Goal: Task Accomplishment & Management: Manage account settings

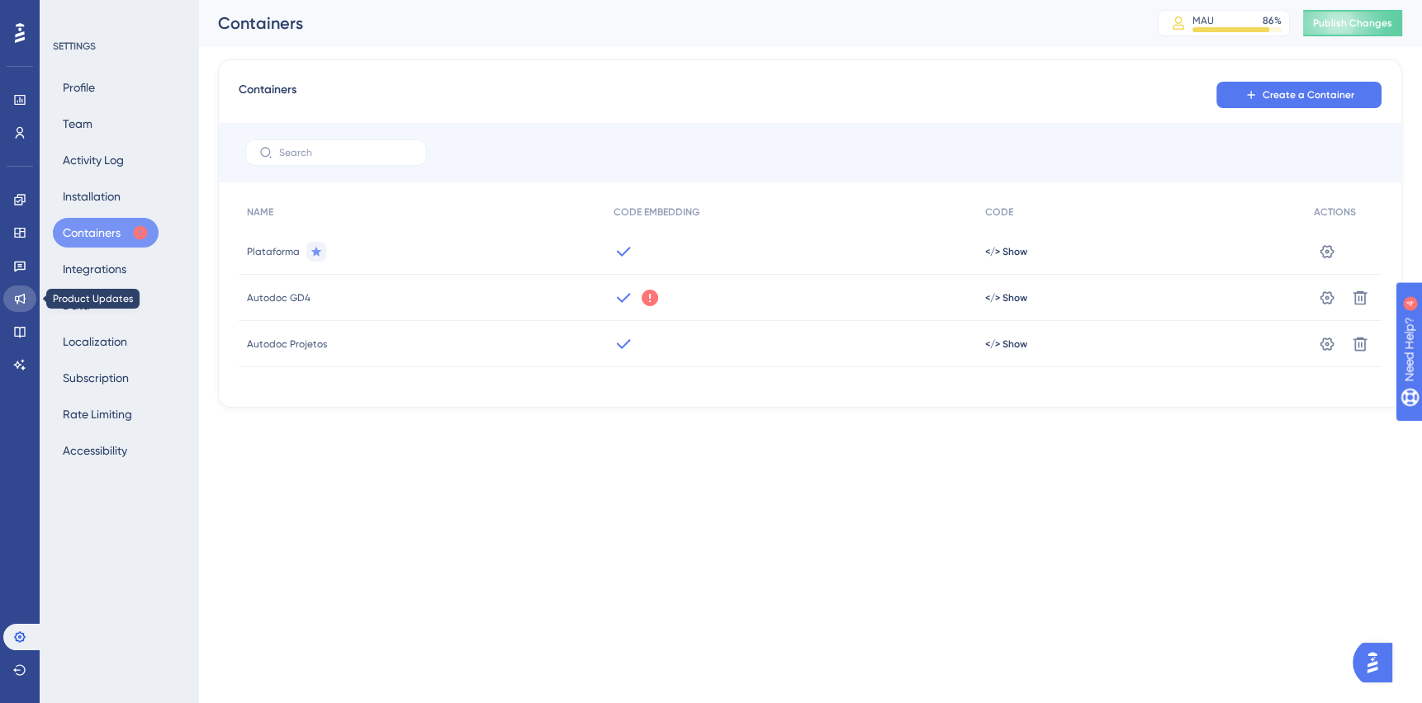
click at [19, 300] on icon at bounding box center [19, 298] width 13 height 13
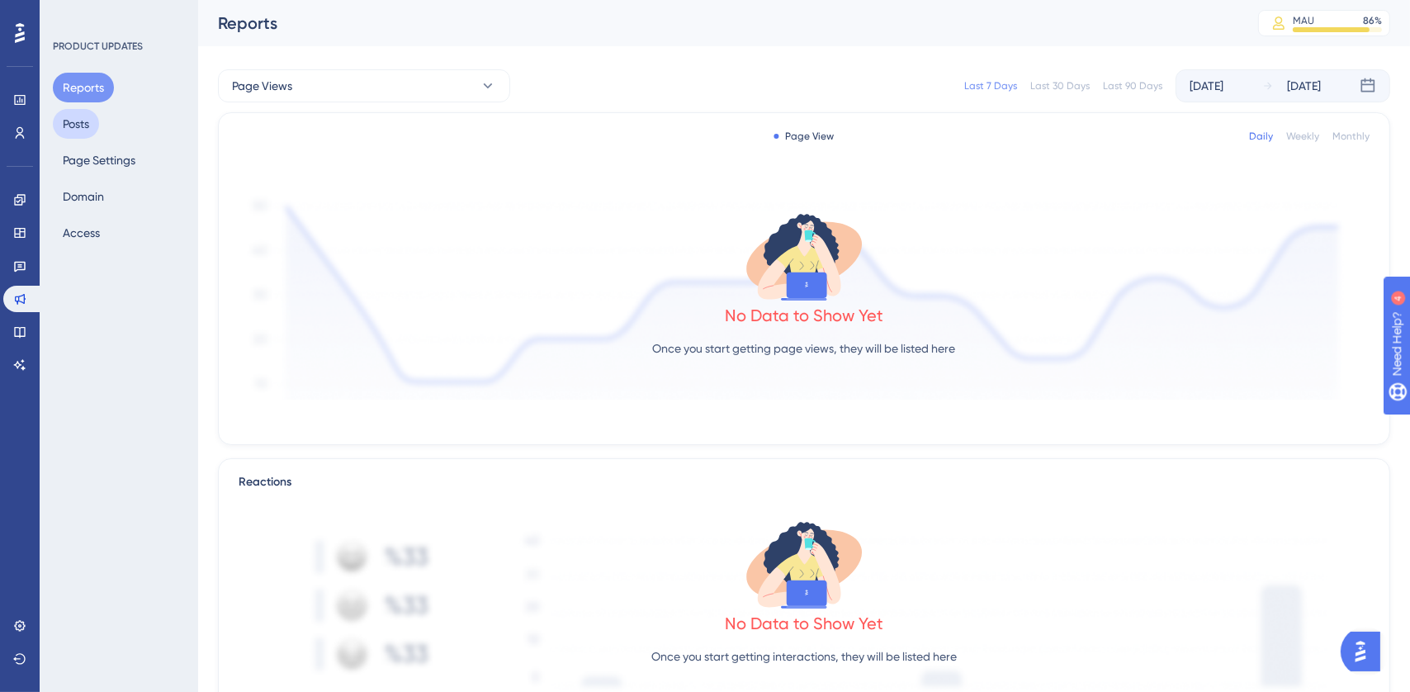
click at [74, 130] on button "Posts" at bounding box center [76, 124] width 46 height 30
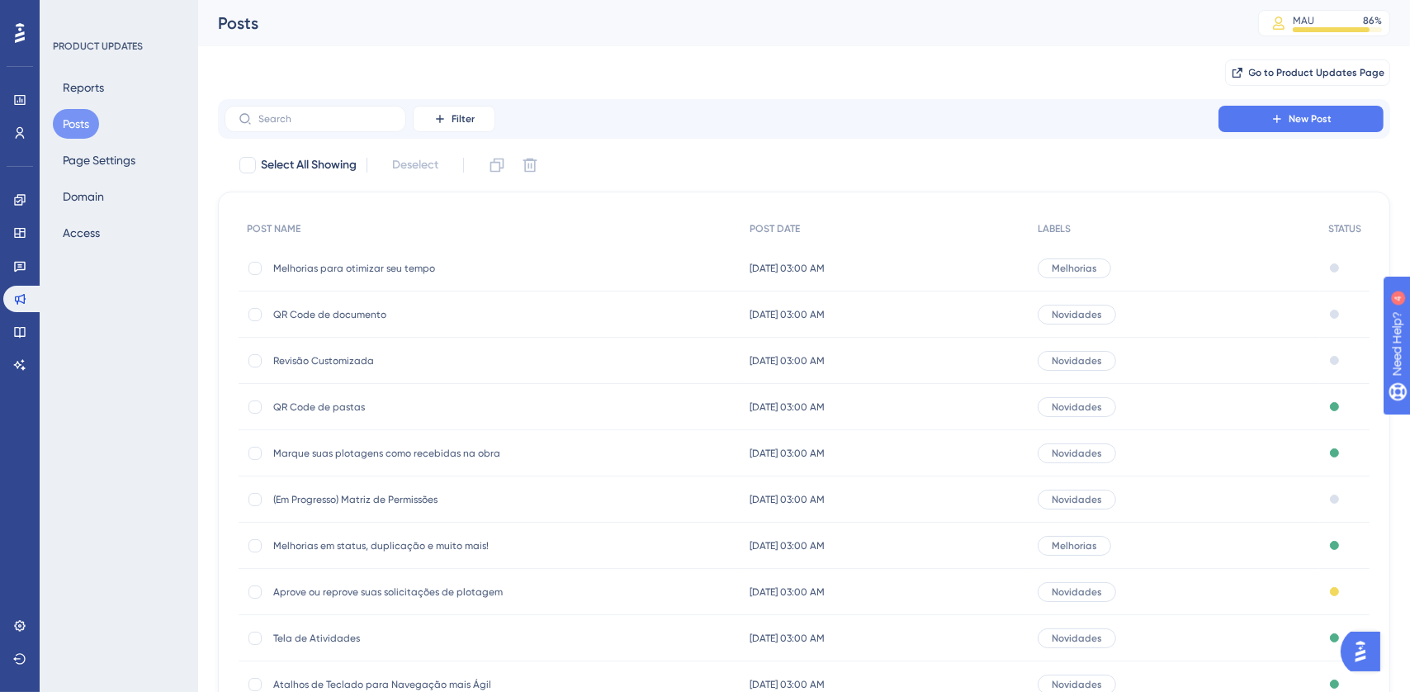
click at [417, 362] on span "Revisão Customizada" at bounding box center [405, 360] width 264 height 13
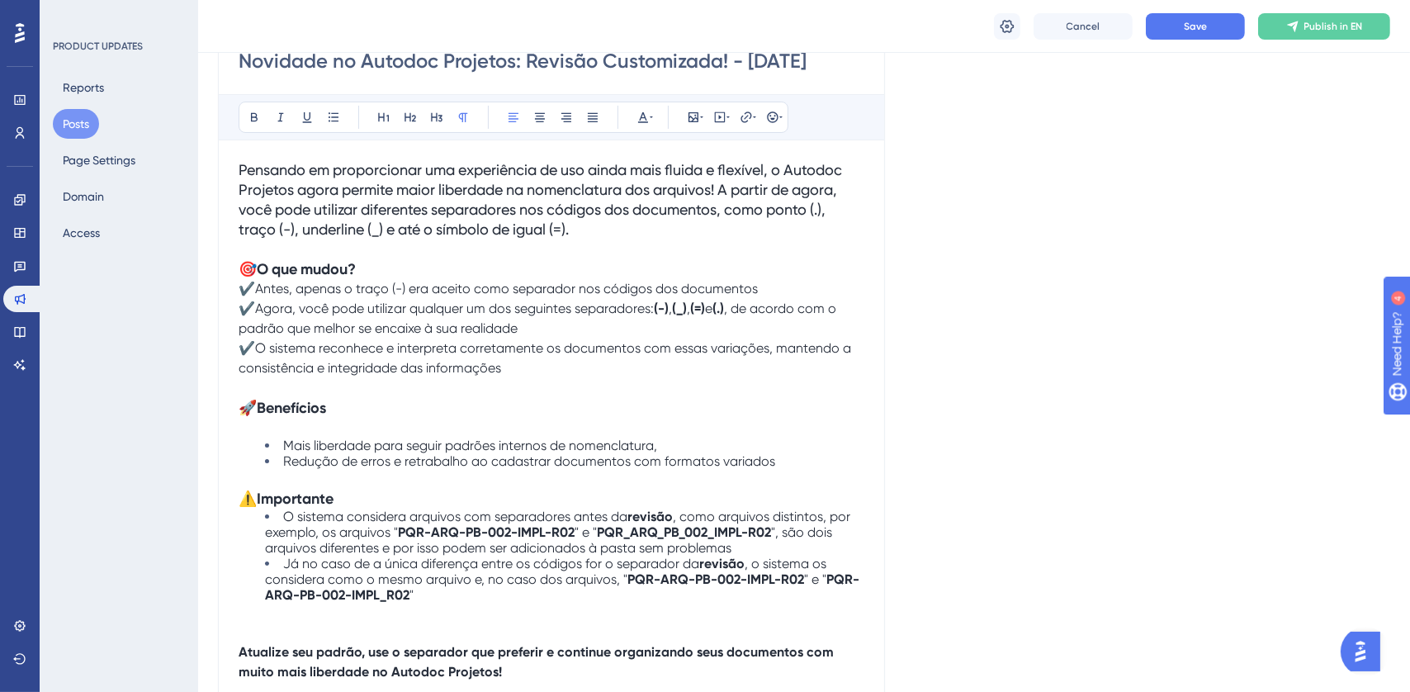
scroll to position [205, 0]
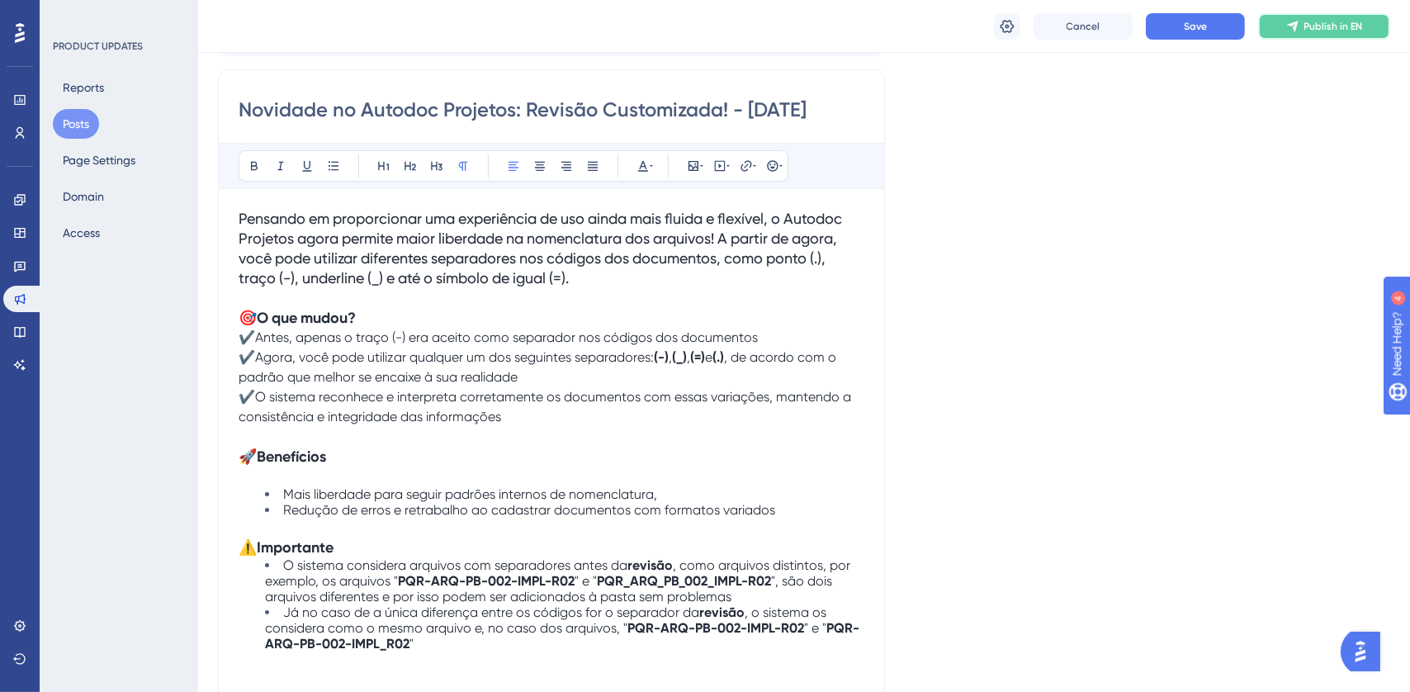
click at [1309, 32] on span "Publish in EN" at bounding box center [1334, 26] width 59 height 13
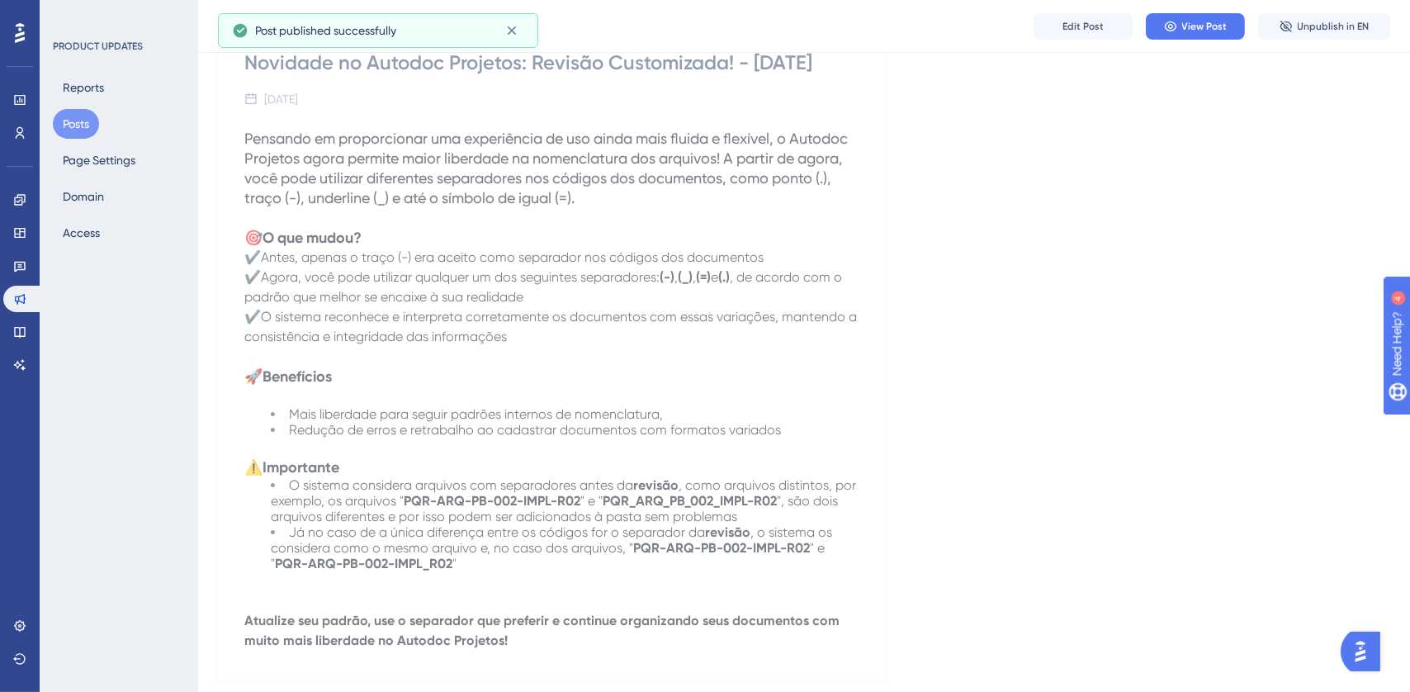
click at [82, 125] on button "Posts" at bounding box center [76, 124] width 46 height 30
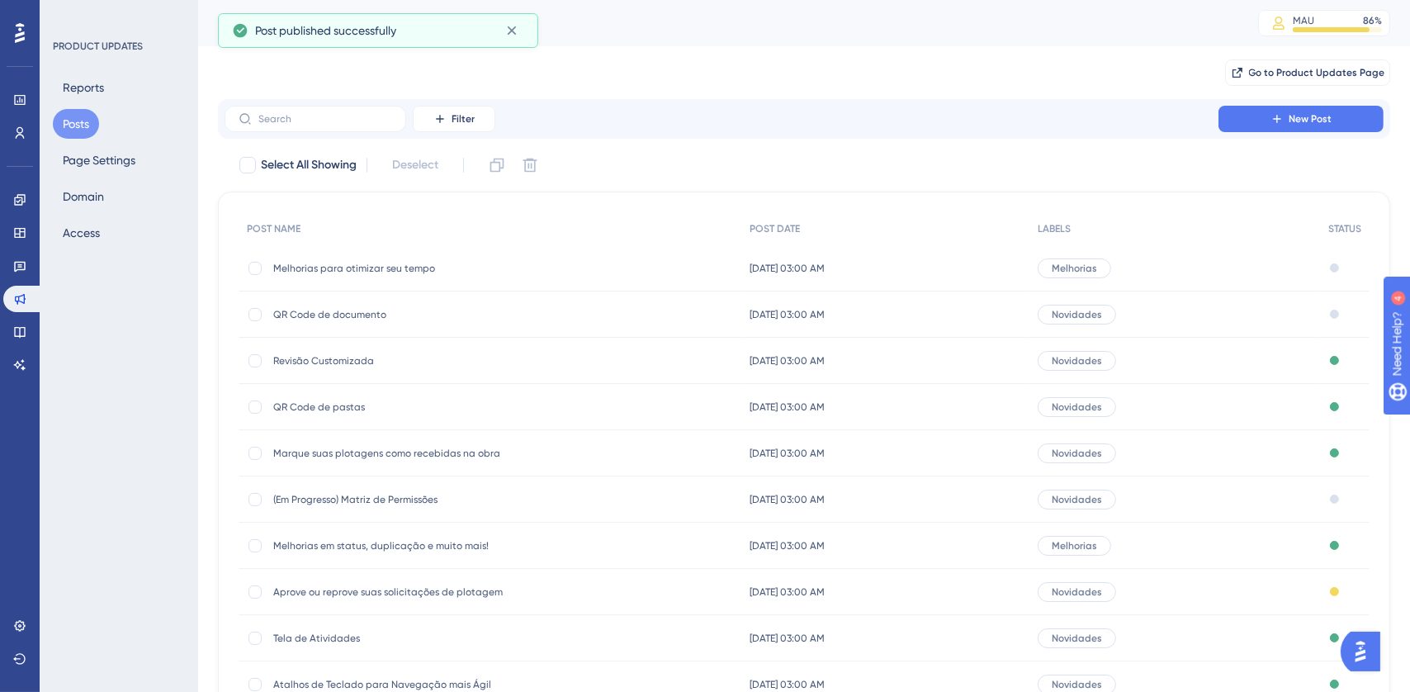
click at [355, 313] on span "QR Code de documento" at bounding box center [405, 314] width 264 height 13
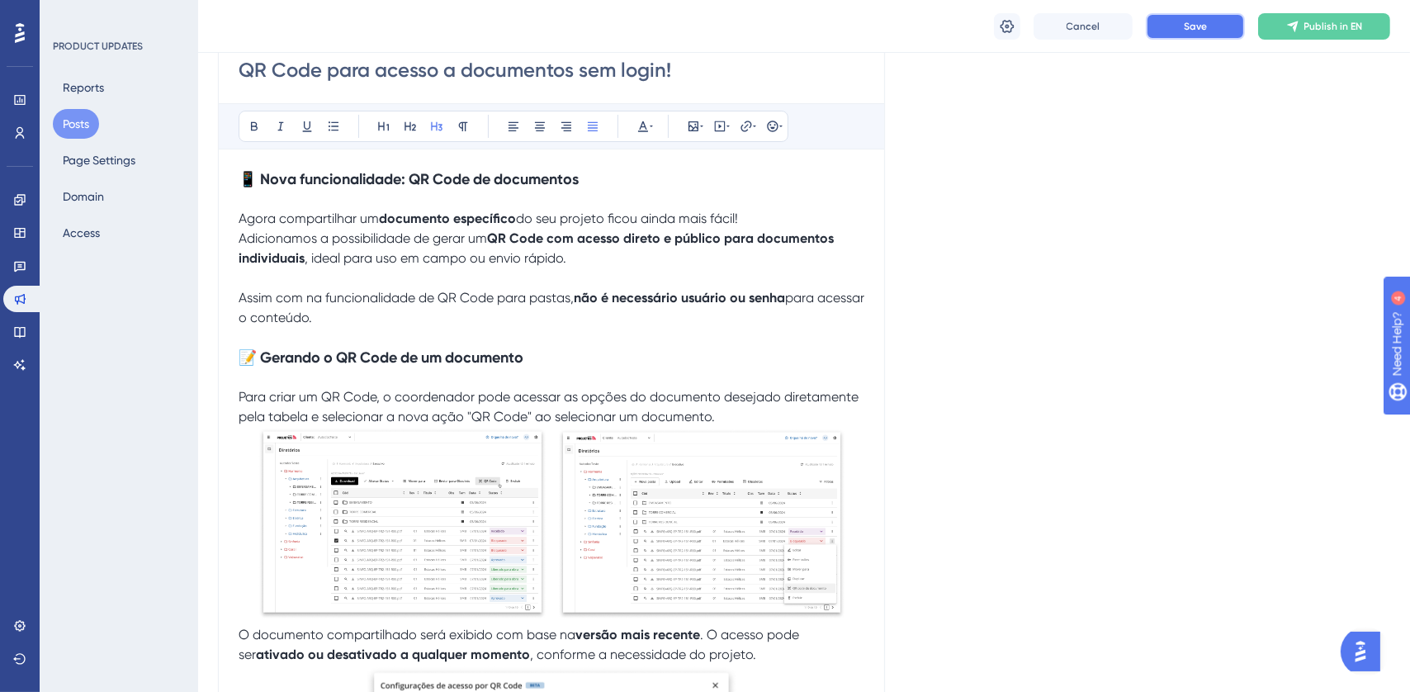
click at [1186, 24] on span "Save" at bounding box center [1195, 26] width 23 height 13
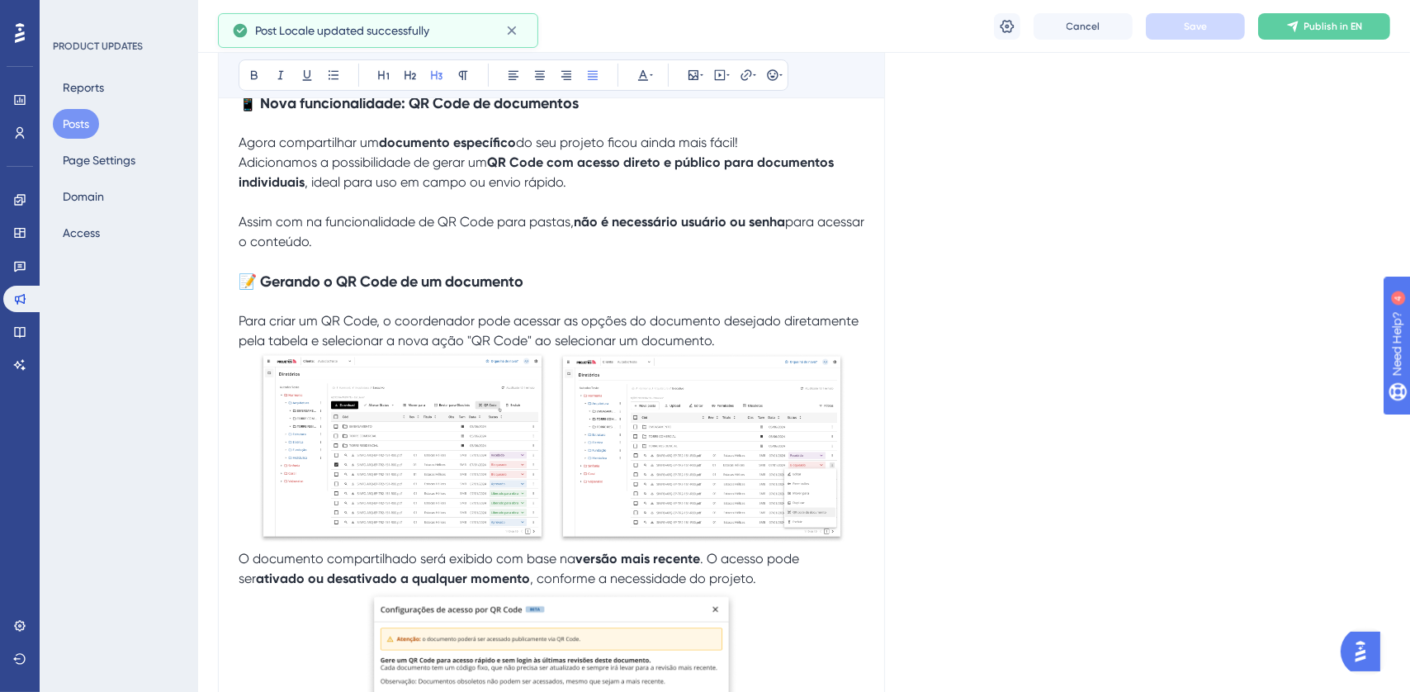
scroll to position [20, 0]
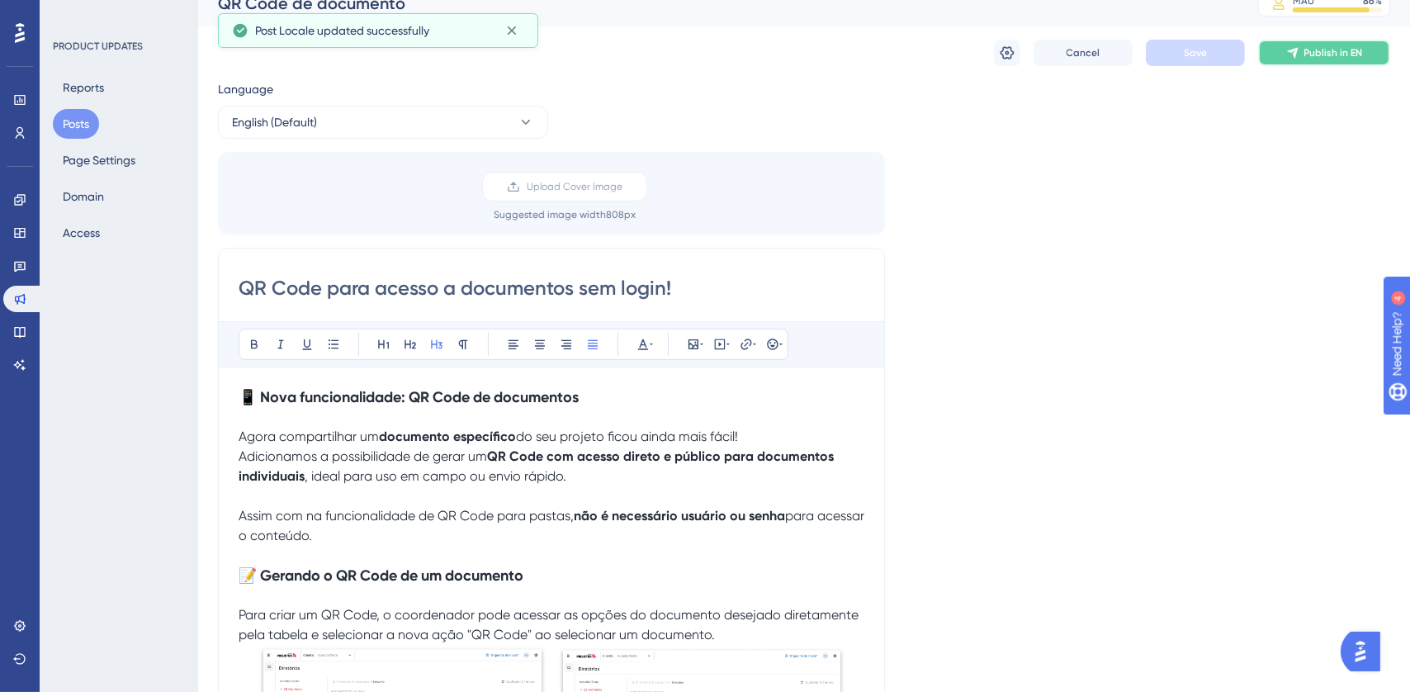
click at [1321, 50] on span "Publish in EN" at bounding box center [1334, 52] width 59 height 13
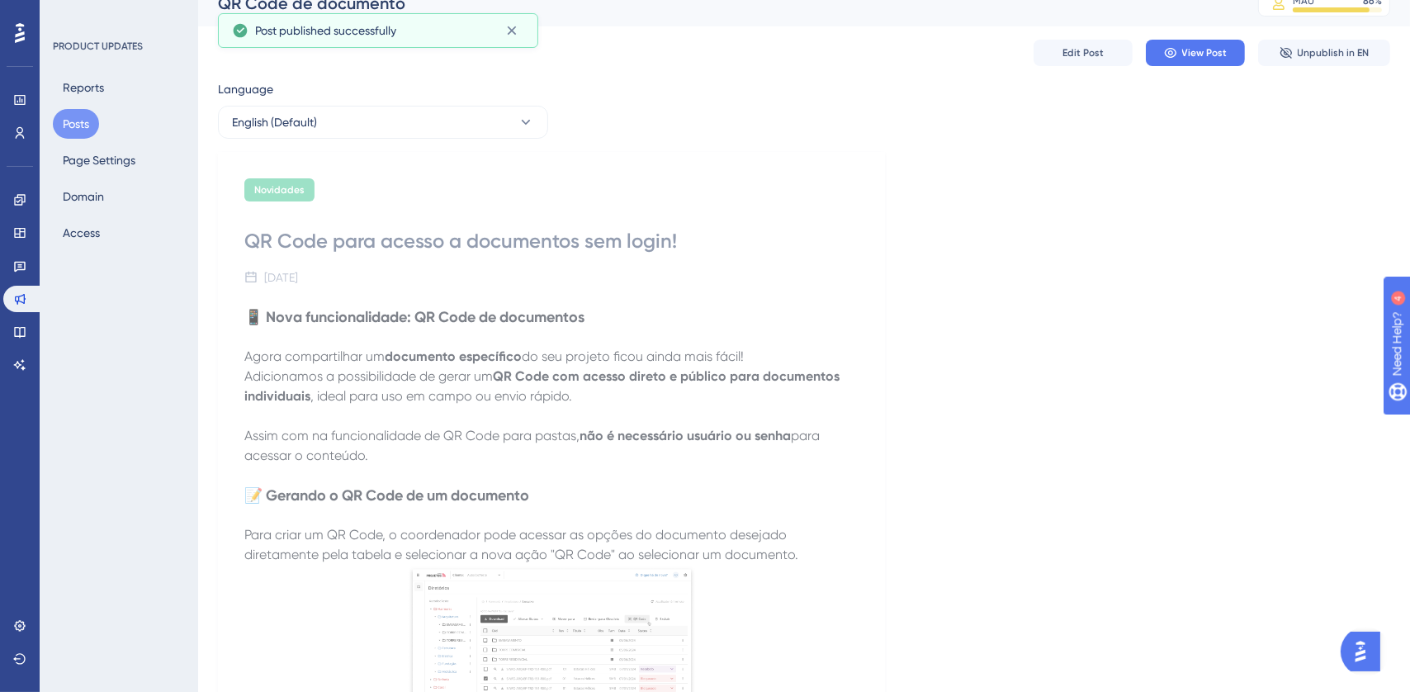
click at [83, 125] on button "Posts" at bounding box center [76, 124] width 46 height 30
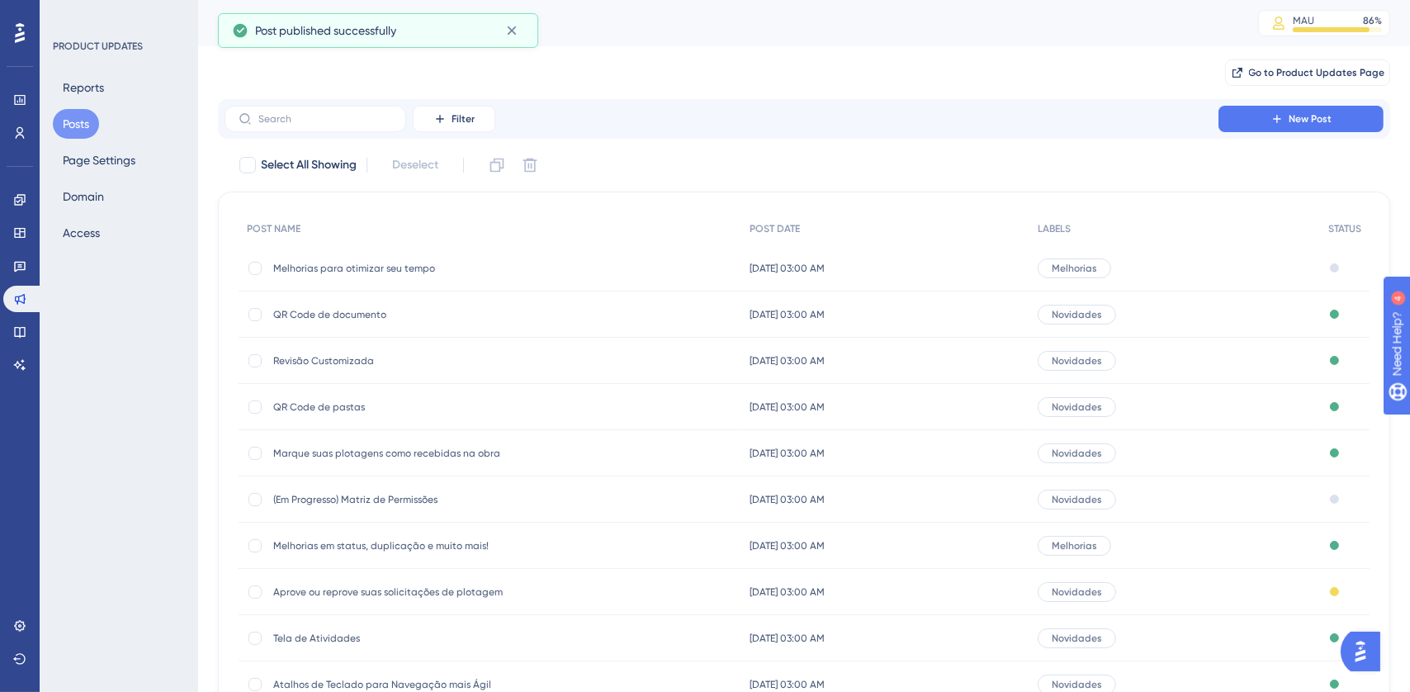
click at [550, 268] on div "Melhorias para otimizar seu tempo Melhorias para otimizar seu tempo" at bounding box center [490, 268] width 503 height 46
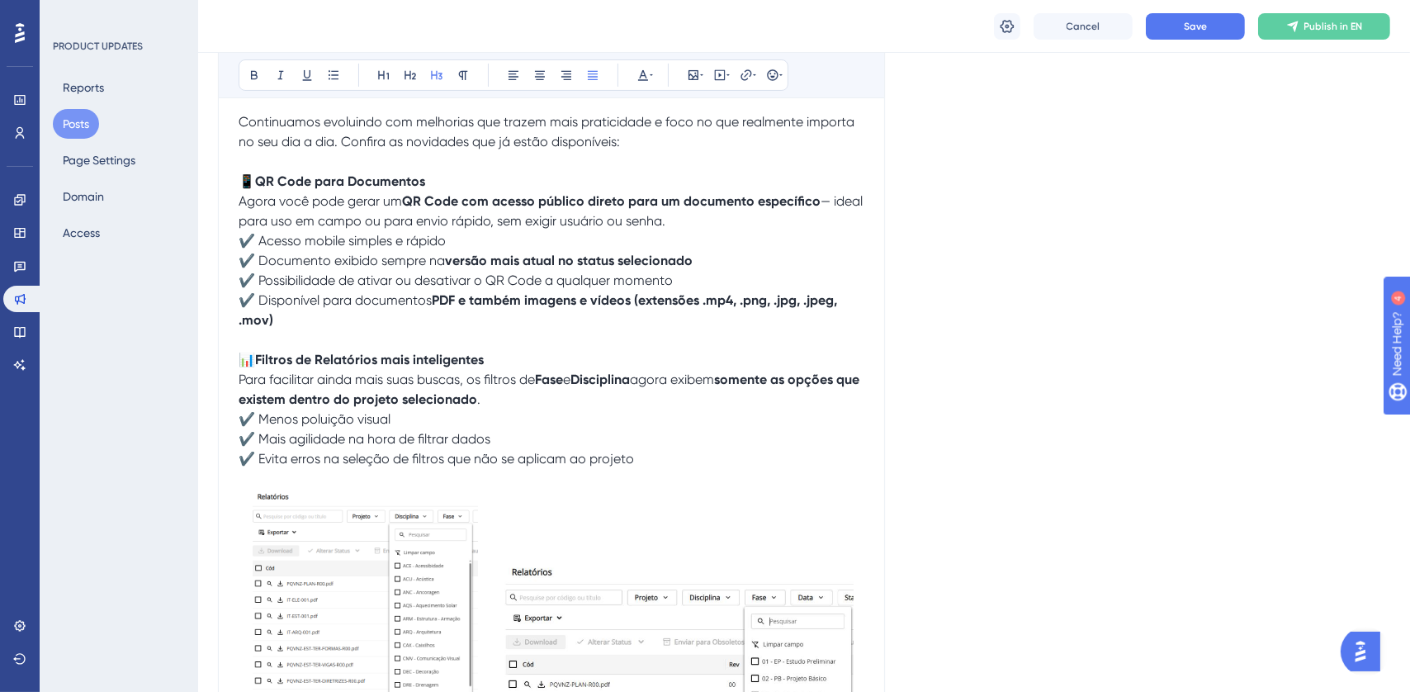
scroll to position [277, 0]
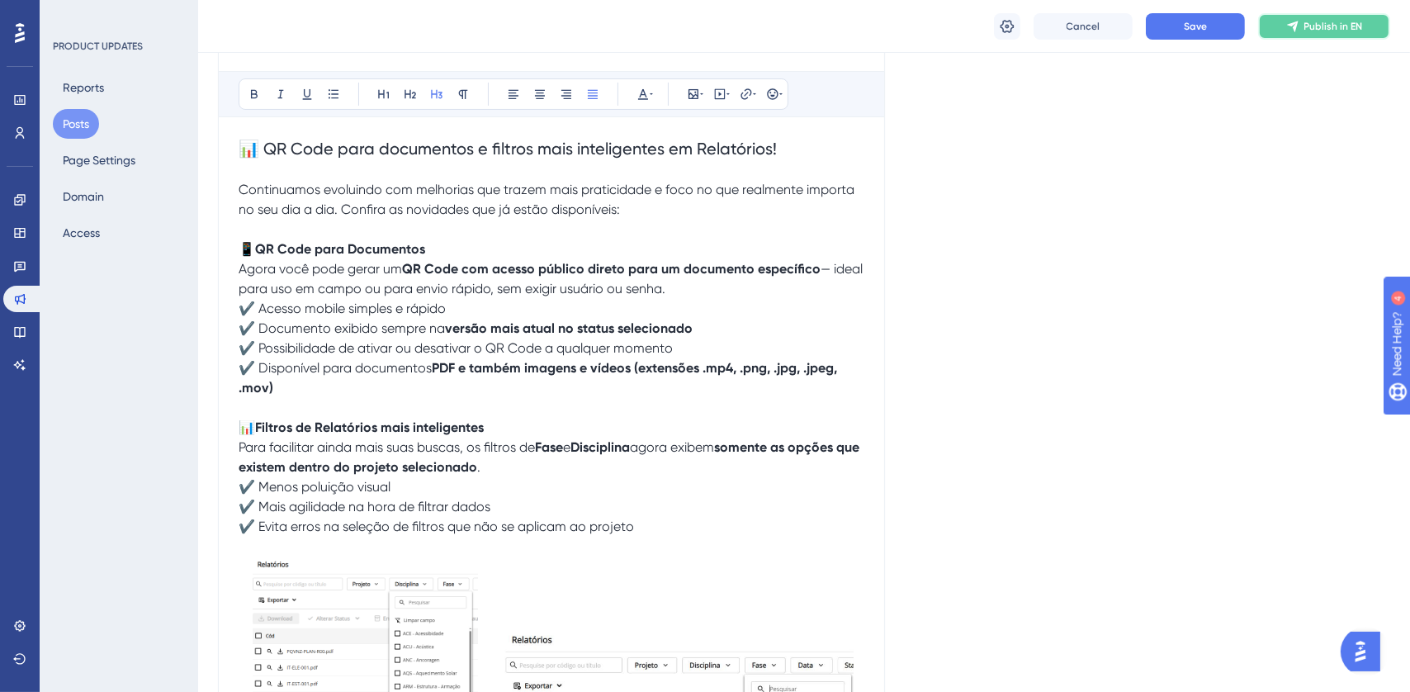
click at [1313, 26] on span "Publish in EN" at bounding box center [1334, 26] width 59 height 13
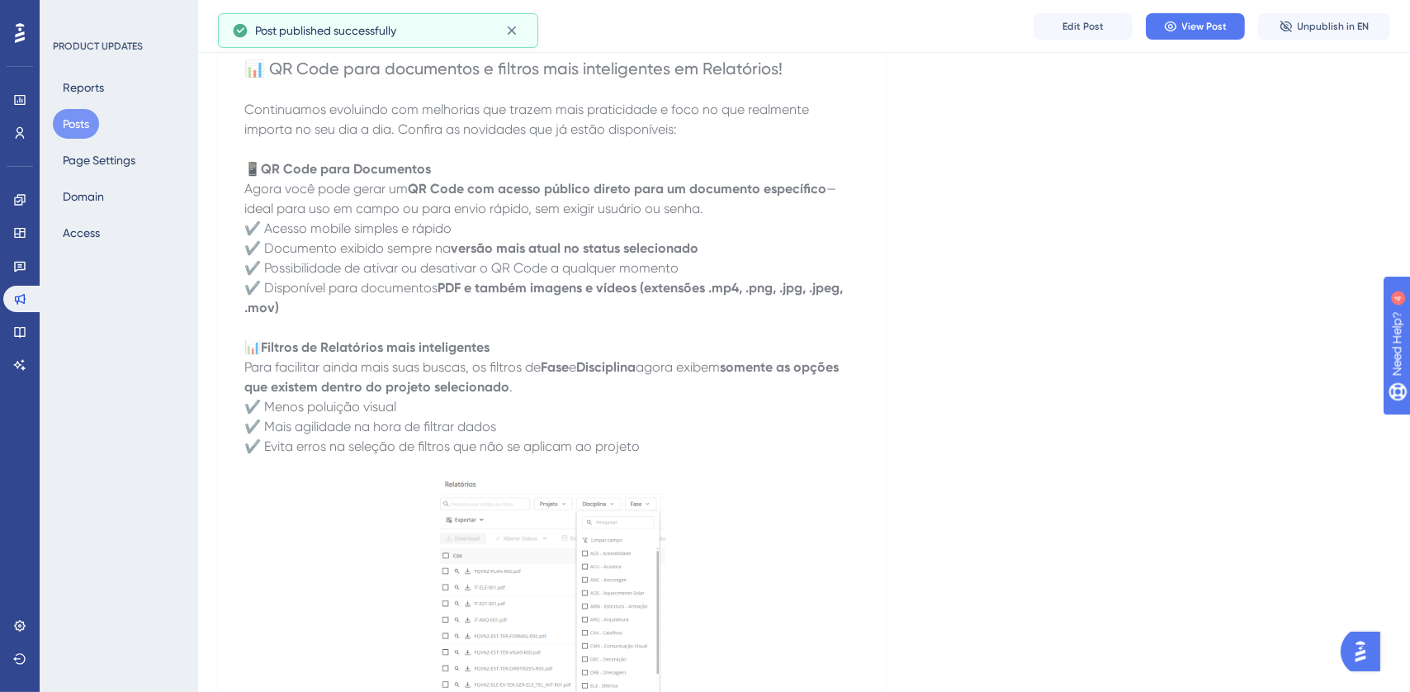
click at [650, 383] on p "📊 Filtros de Relatórios mais inteligentes Para facilitar ainda mais suas buscas…" at bounding box center [551, 367] width 614 height 59
click at [88, 122] on button "Posts" at bounding box center [76, 124] width 46 height 30
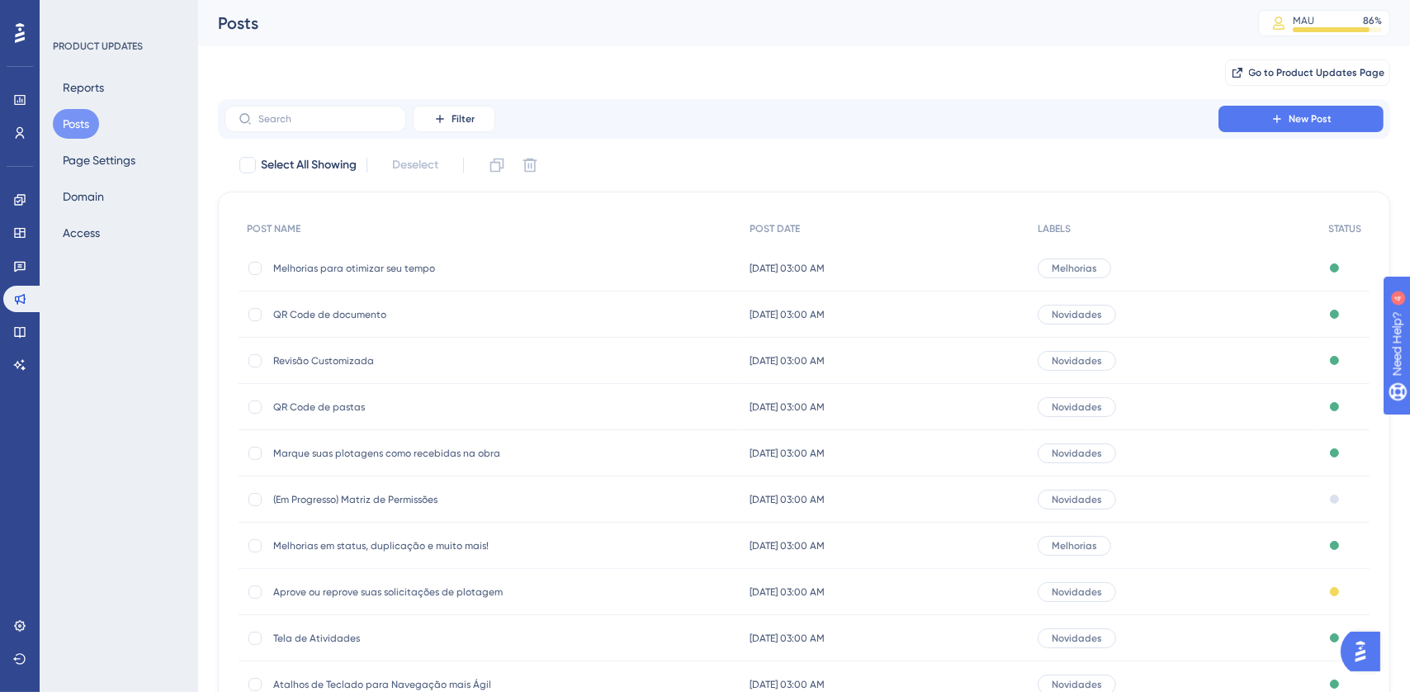
click at [949, 69] on div "Go to Product Updates Page" at bounding box center [804, 72] width 1172 height 53
click at [19, 618] on link at bounding box center [19, 626] width 33 height 26
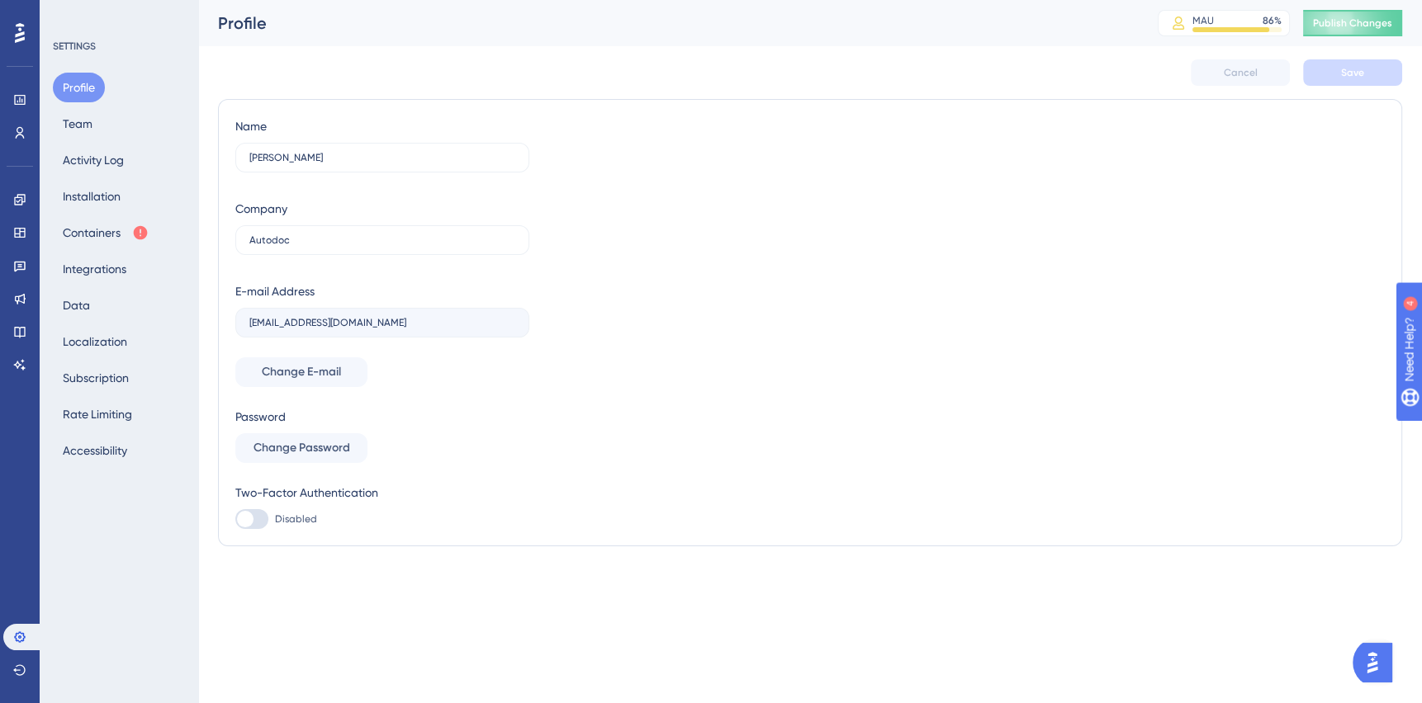
click at [107, 248] on div "Profile Team Activity Log Installation Containers Integrations Data Localizatio…" at bounding box center [120, 269] width 134 height 393
click at [107, 228] on button "Containers" at bounding box center [106, 233] width 106 height 30
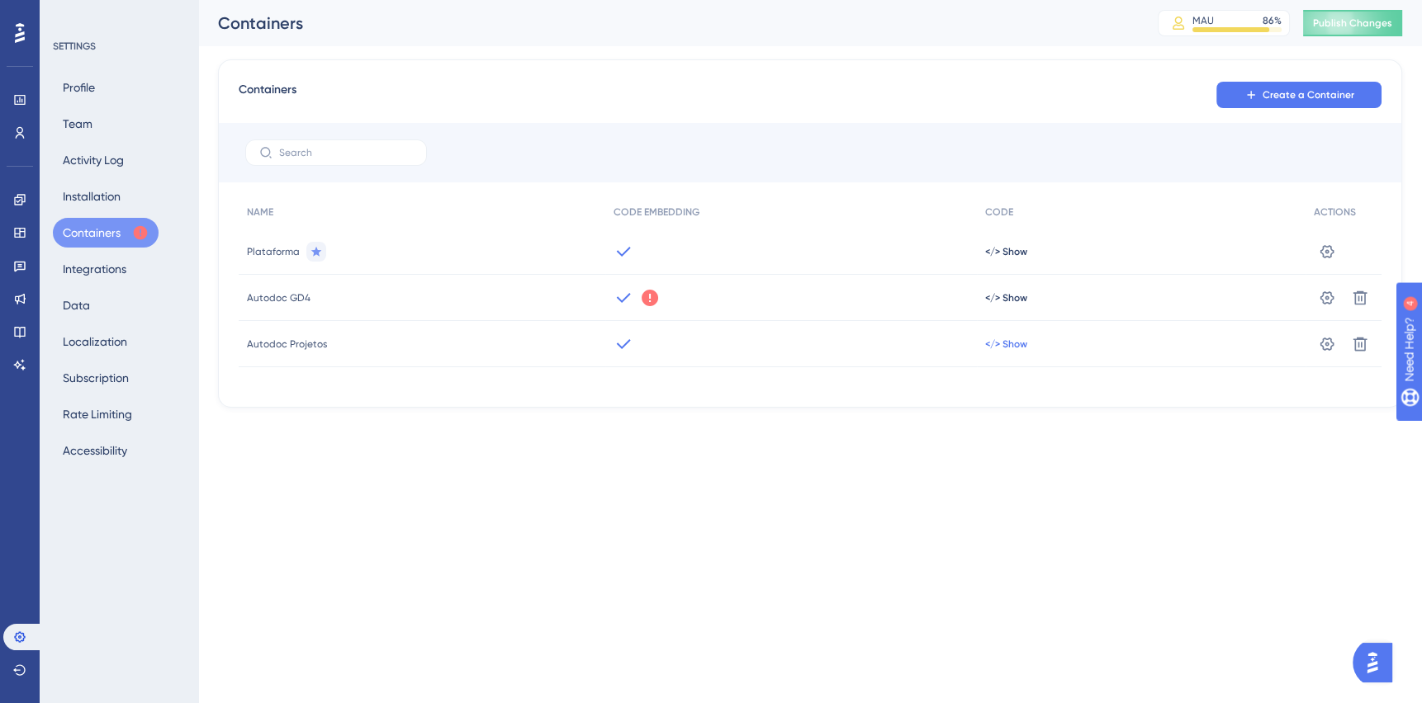
click at [1019, 258] on span "</> Show" at bounding box center [1006, 251] width 42 height 13
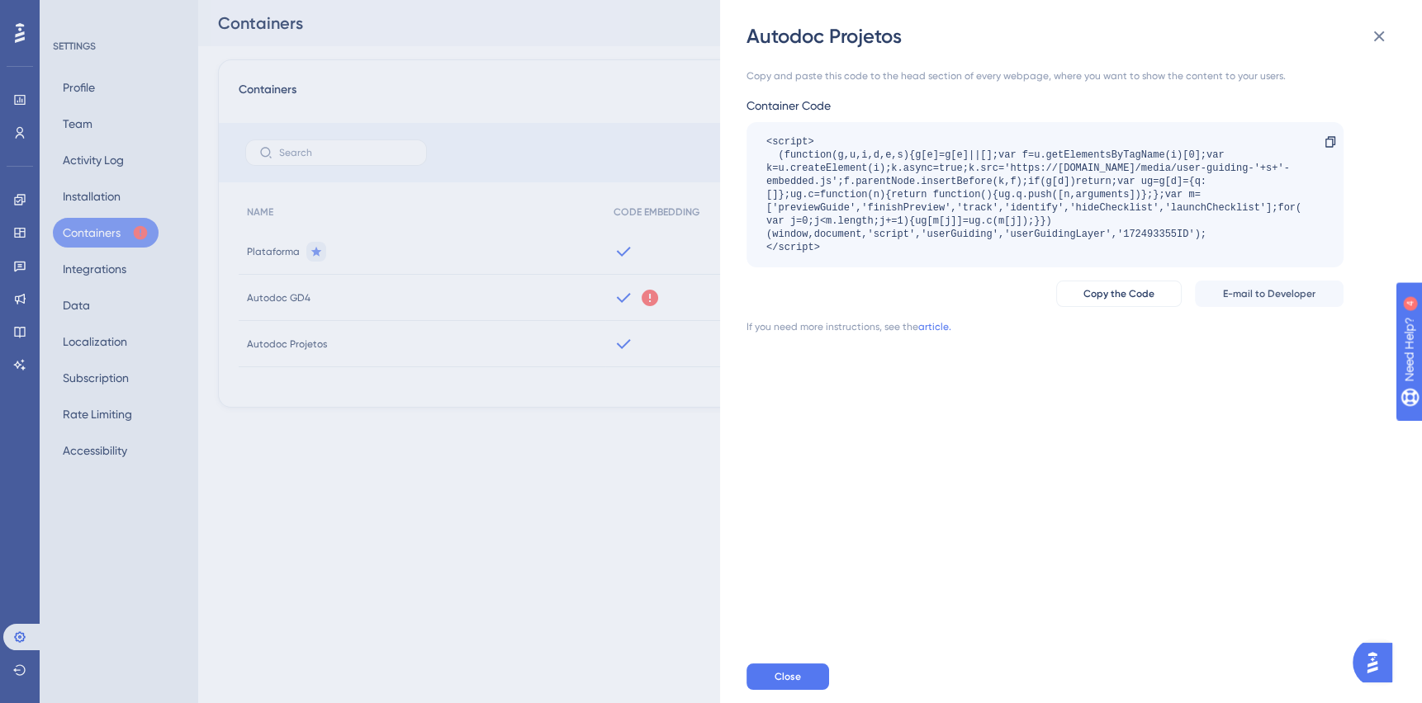
drag, startPoint x: 897, startPoint y: 249, endPoint x: 759, endPoint y: 136, distance: 178.5
click at [759, 136] on div "<script> (function(g,u,i,d,e,s){g[e]=g[e]||[];var f=u.getElementsByTagName(i)[0…" at bounding box center [1044, 194] width 597 height 145
drag, startPoint x: 759, startPoint y: 136, endPoint x: 833, endPoint y: 192, distance: 93.1
click at [833, 192] on div "<script> (function(g,u,i,d,e,s){g[e]=g[e]||[];var f=u.getElementsByTagName(i)[0…" at bounding box center [1036, 194] width 541 height 119
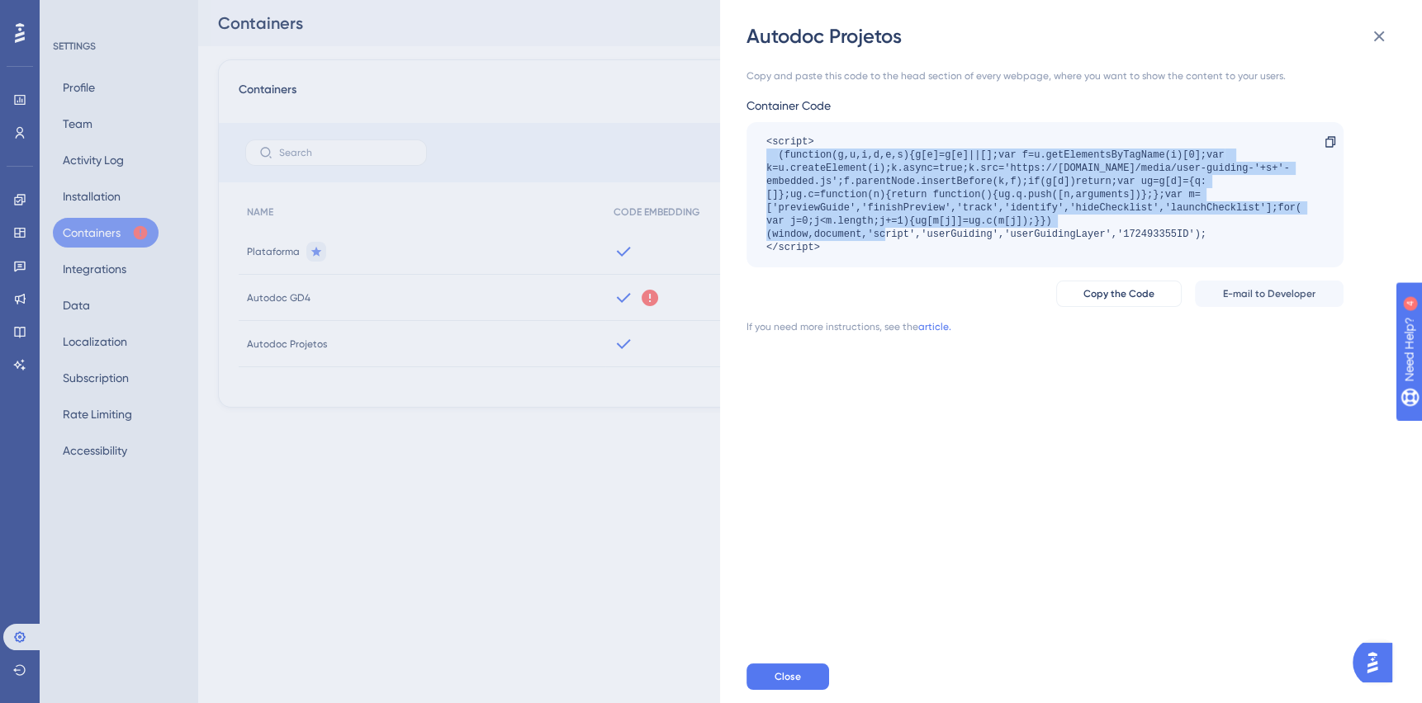
drag, startPoint x: 830, startPoint y: 239, endPoint x: 749, endPoint y: 153, distance: 118.0
click at [749, 153] on div "<script> (function(g,u,i,d,e,s){g[e]=g[e]||[];var f=u.getElementsByTagName(i)[0…" at bounding box center [1044, 194] width 597 height 145
drag, startPoint x: 749, startPoint y: 153, endPoint x: 791, endPoint y: 173, distance: 46.9
click at [782, 161] on div "<script> (function(g,u,i,d,e,s){g[e]=g[e]||[];var f=u.getElementsByTagName(i)[0…" at bounding box center [1036, 194] width 541 height 119
drag, startPoint x: 1216, startPoint y: 234, endPoint x: 741, endPoint y: 157, distance: 481.0
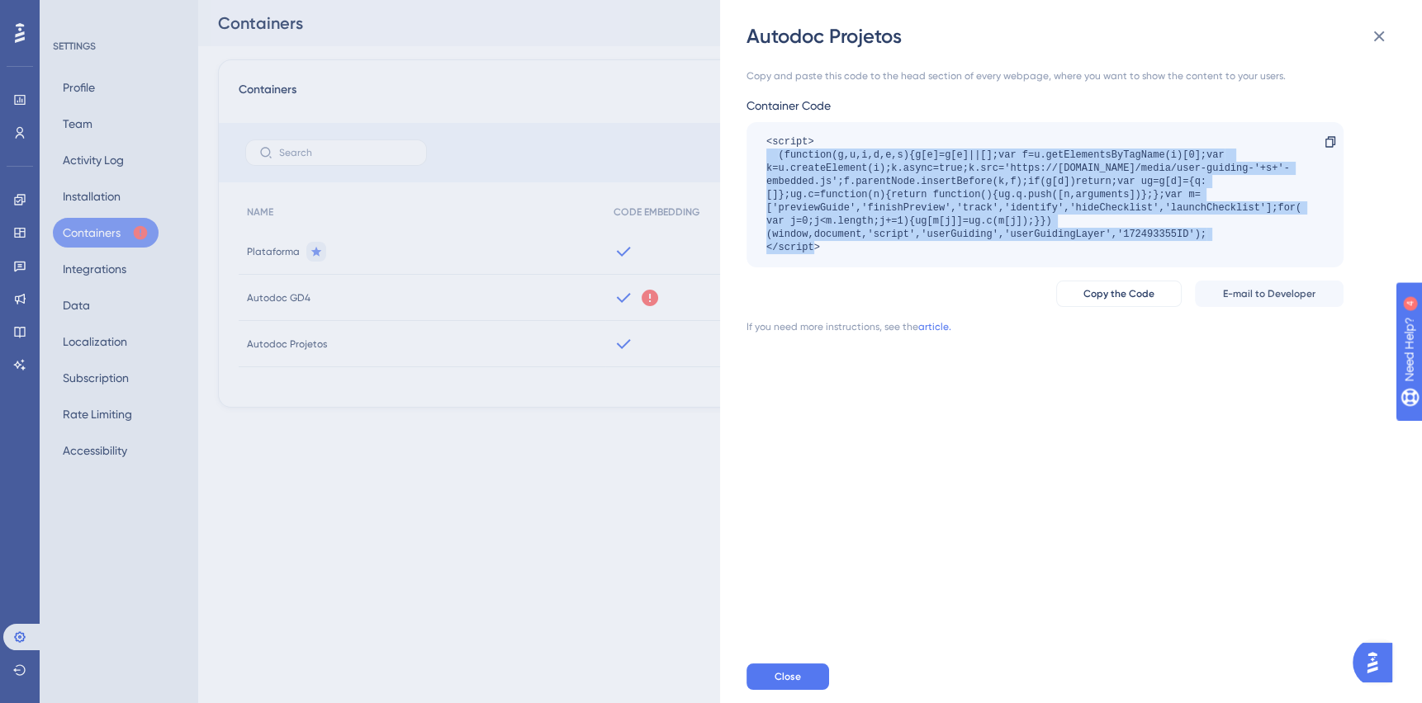
click at [741, 157] on div "Autodoc Projetos Copy and paste this code to the head section of every webpage,…" at bounding box center [1071, 351] width 702 height 703
drag, startPoint x: 741, startPoint y: 157, endPoint x: 941, endPoint y: 185, distance: 201.8
click at [941, 185] on div "<script> (function(g,u,i,d,e,s){g[e]=g[e]||[];var f=u.getElementsByTagName(i)[0…" at bounding box center [1036, 194] width 541 height 119
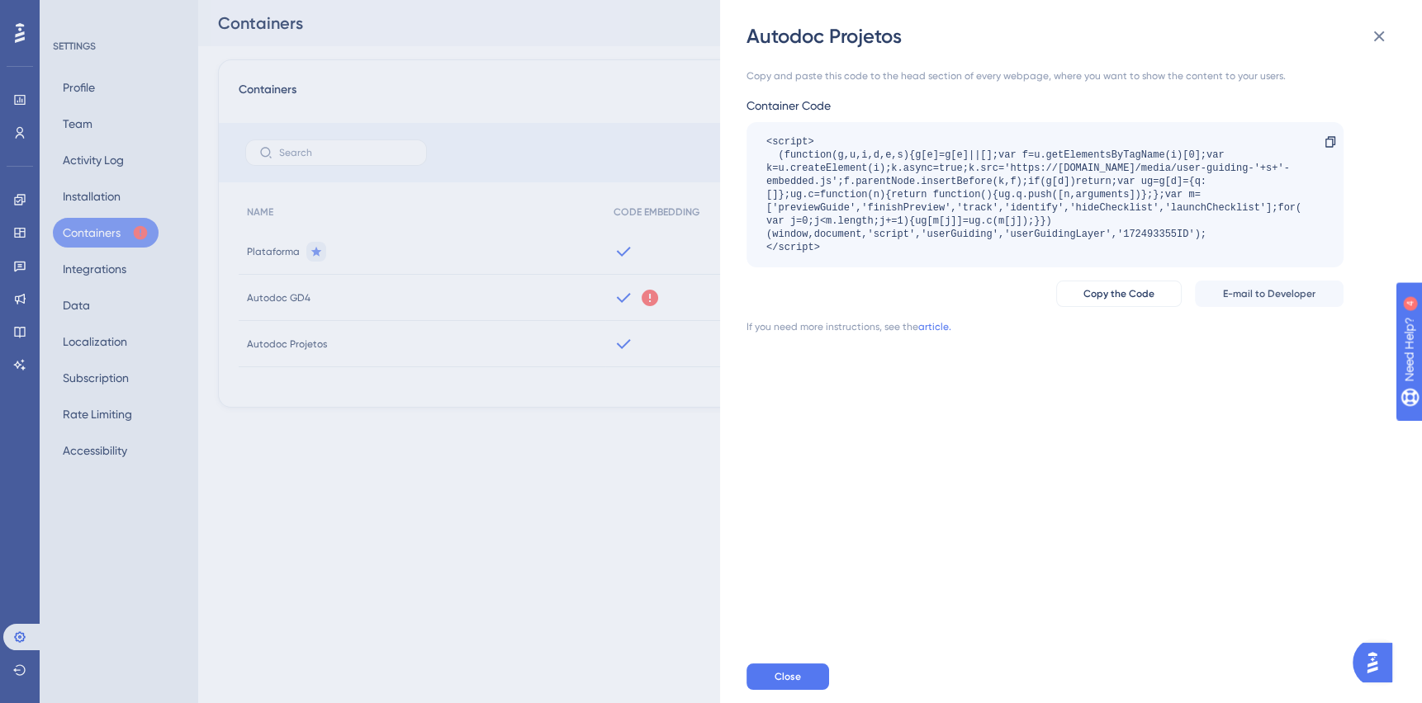
click at [567, 510] on div "Autodoc Projetos Copy and paste this code to the head section of every webpage,…" at bounding box center [711, 351] width 1422 height 703
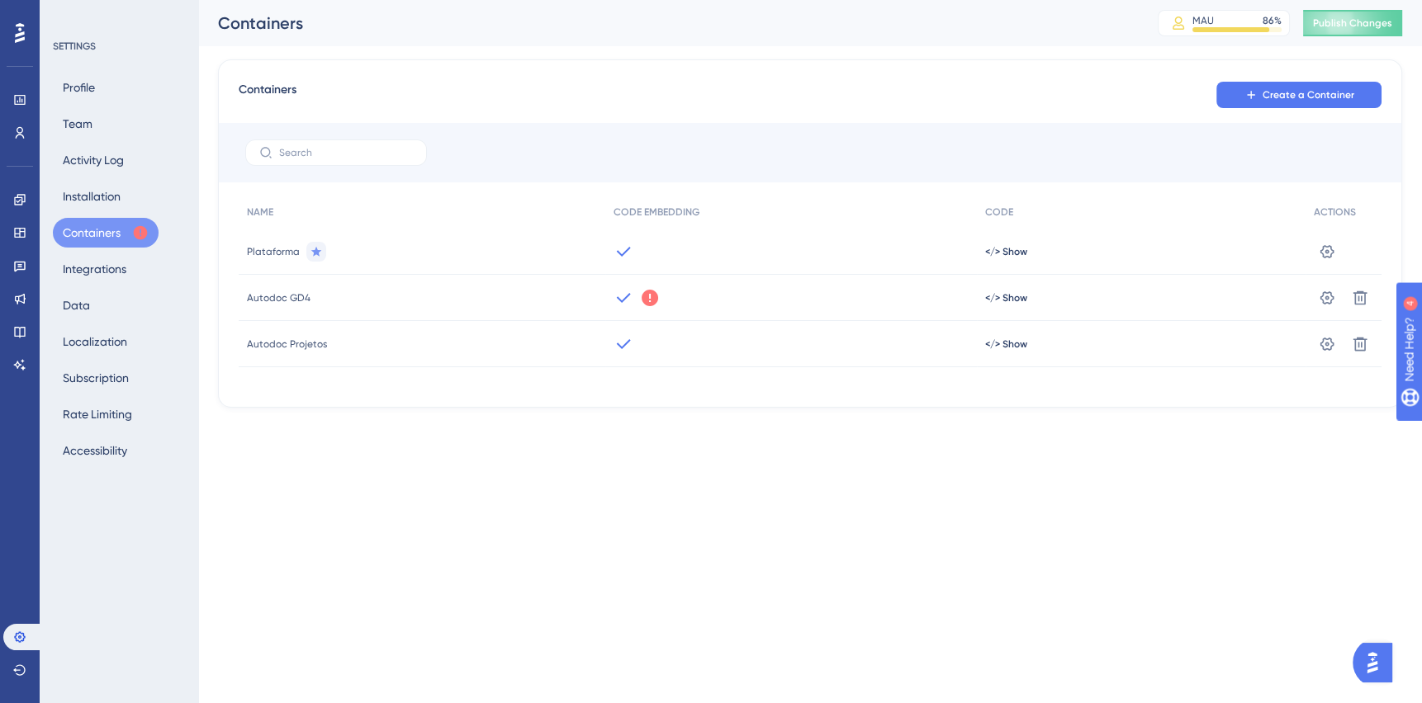
click at [1016, 244] on div "</> Show" at bounding box center [1141, 252] width 329 height 46
click at [1014, 245] on span "</> Show" at bounding box center [1006, 251] width 42 height 13
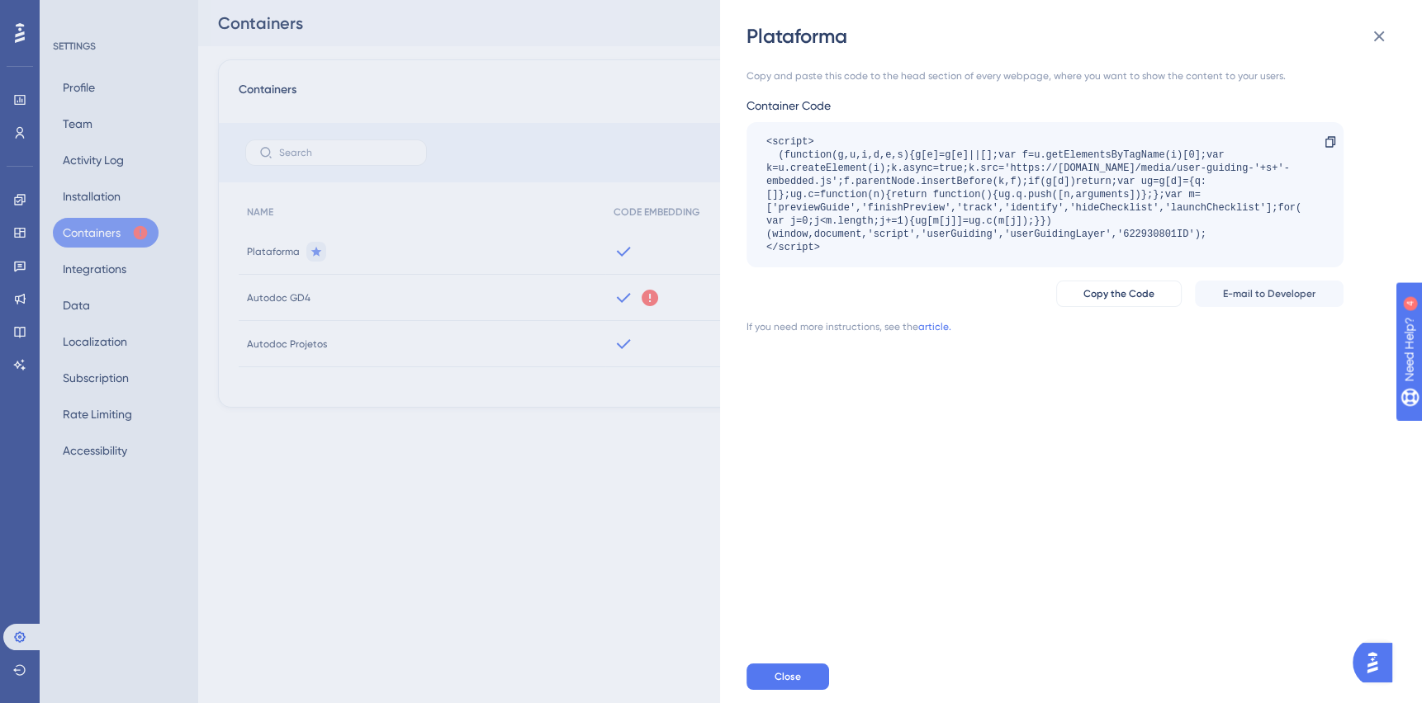
click at [606, 500] on div "Plataforma Copy and paste this code to the head section of every webpage, where…" at bounding box center [711, 351] width 1422 height 703
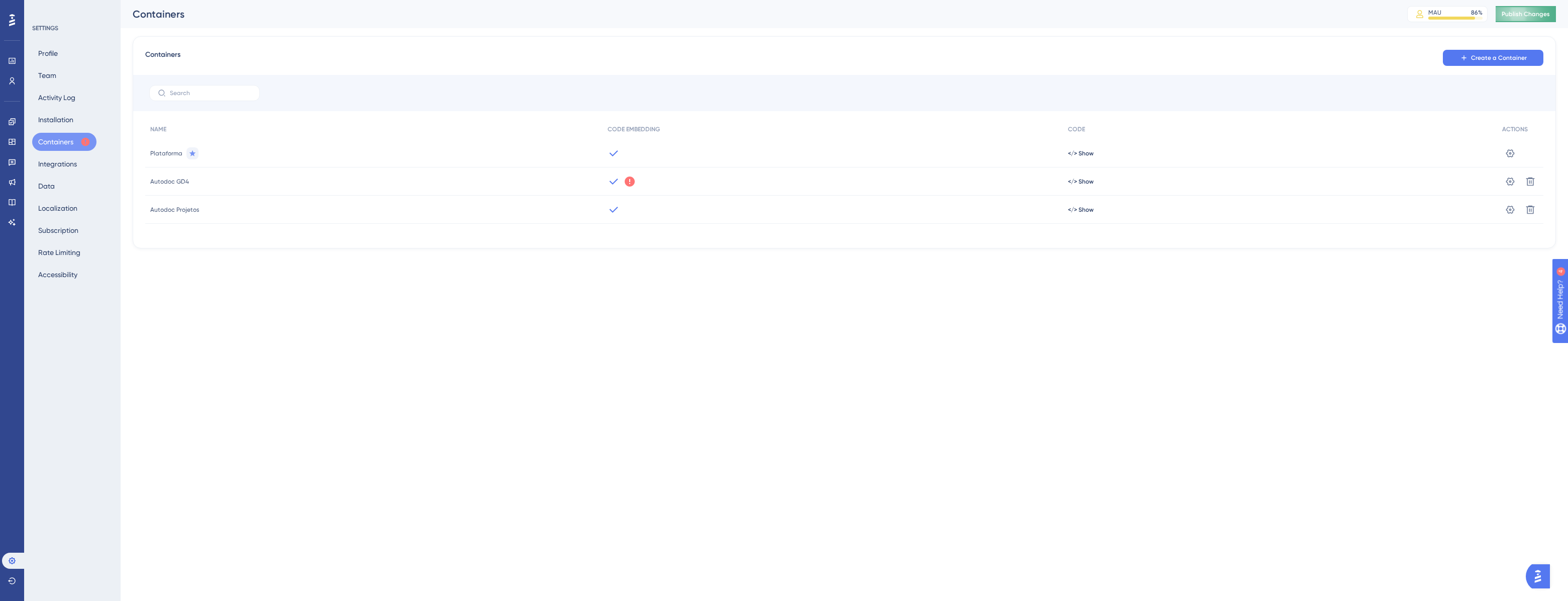
click at [865, 11] on span "Publish Changes" at bounding box center [1525, 14] width 48 height 8
click at [63, 122] on button "Installation" at bounding box center [56, 120] width 47 height 18
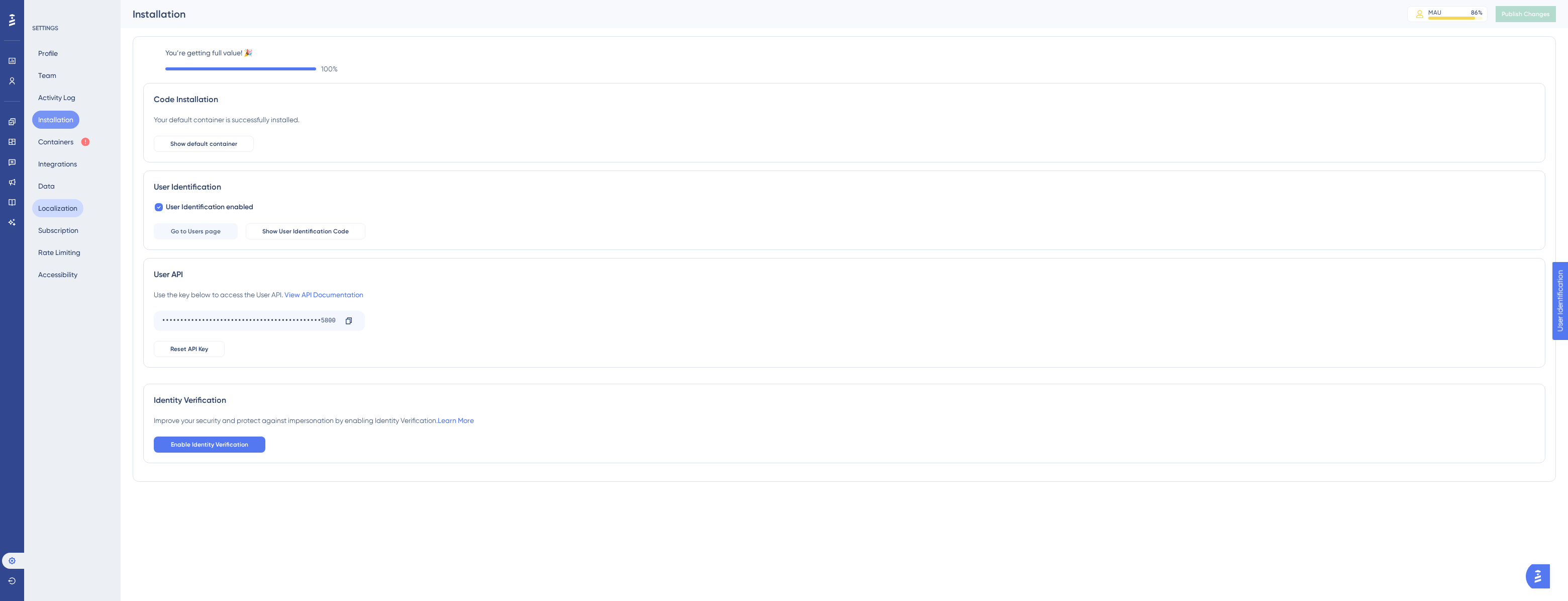
click at [72, 206] on button "Localization" at bounding box center [58, 208] width 51 height 18
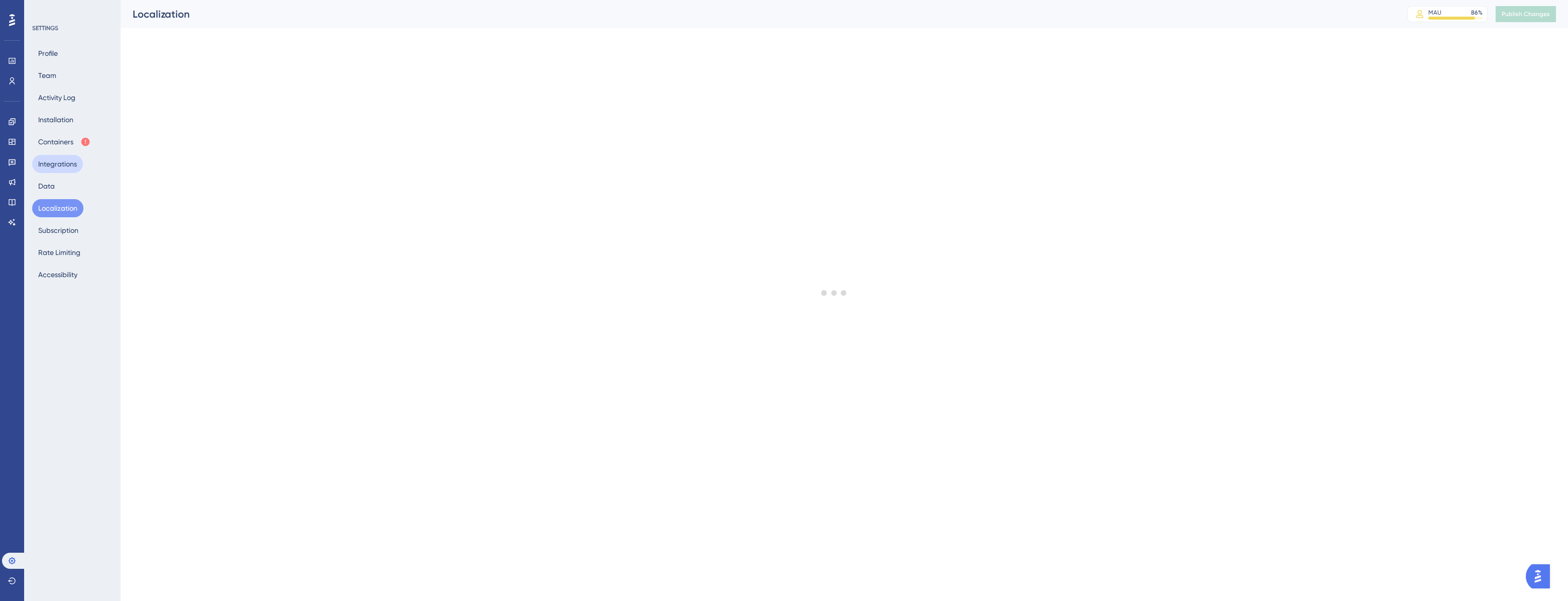
click at [61, 166] on button "Integrations" at bounding box center [57, 164] width 51 height 18
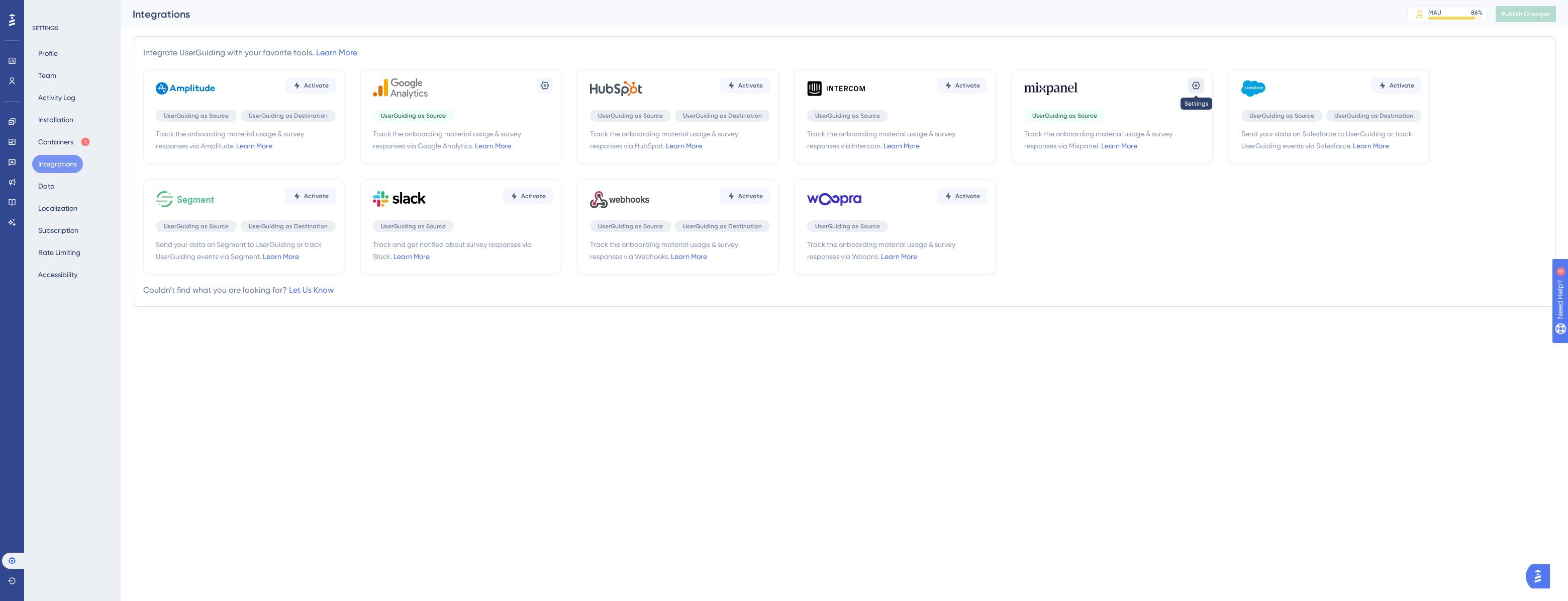
click at [550, 83] on icon at bounding box center [545, 85] width 10 height 10
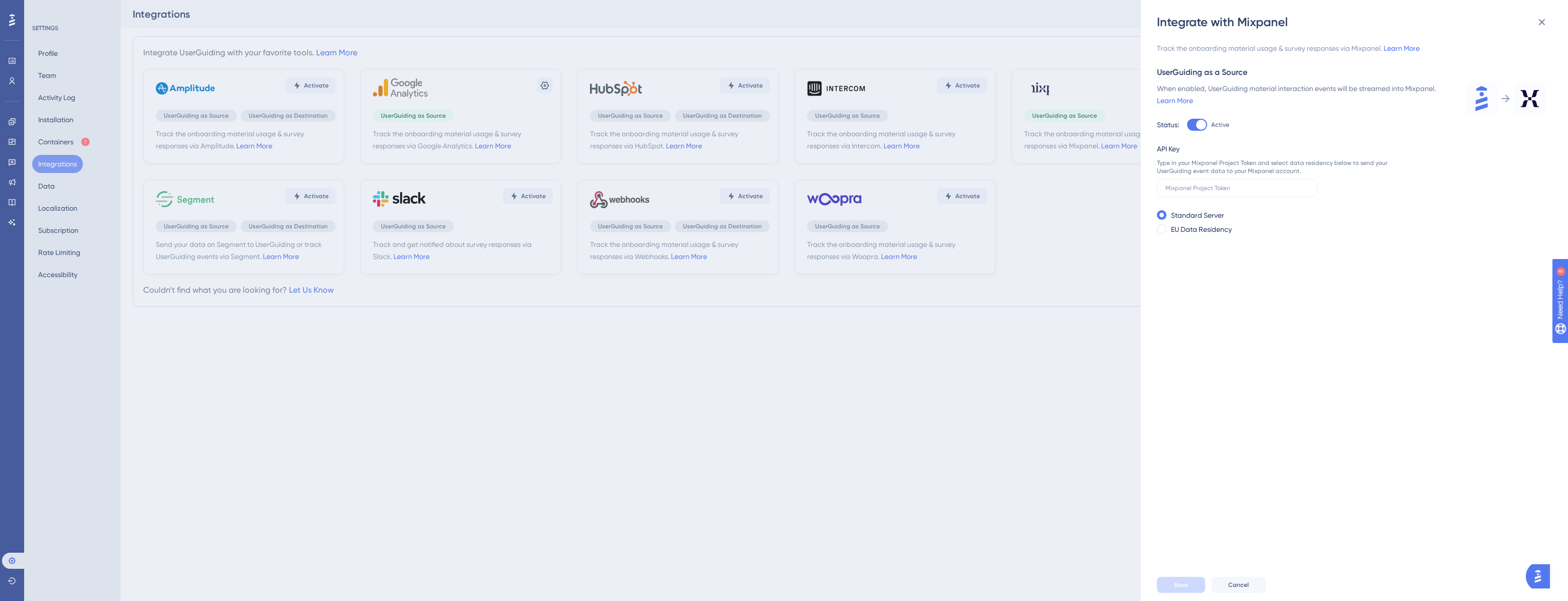
click at [865, 123] on div at bounding box center [1201, 125] width 10 height 10
click at [865, 125] on input "Active" at bounding box center [1186, 125] width 1 height 1
checkbox input "false"
click at [865, 428] on button "Save" at bounding box center [1181, 585] width 48 height 16
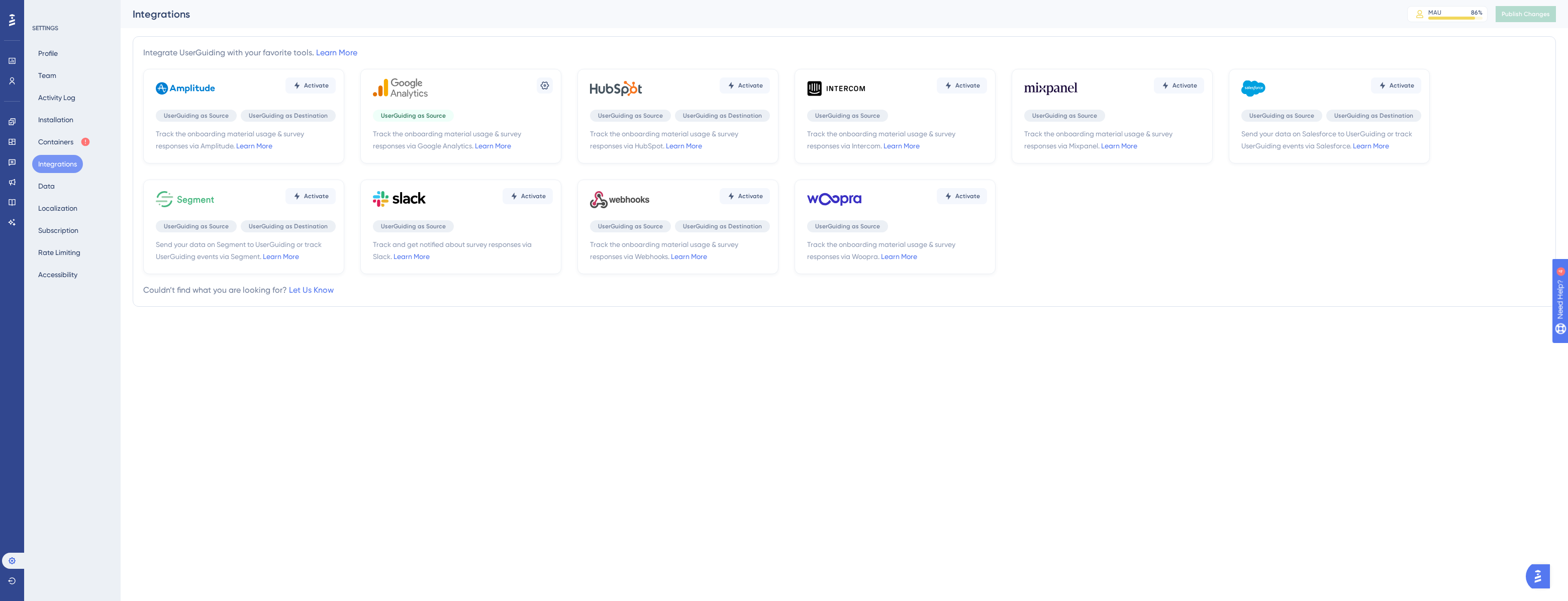
click at [865, 322] on div "Performance Users Engagement Widgets Feedback Product Updates Knowledge Base AI…" at bounding box center [844, 165] width 1447 height 331
click at [85, 152] on div "Profile Team Activity Log Installation Containers Integrations Data Localizatio…" at bounding box center [73, 164] width 82 height 239
click at [65, 143] on button "Containers" at bounding box center [65, 142] width 65 height 18
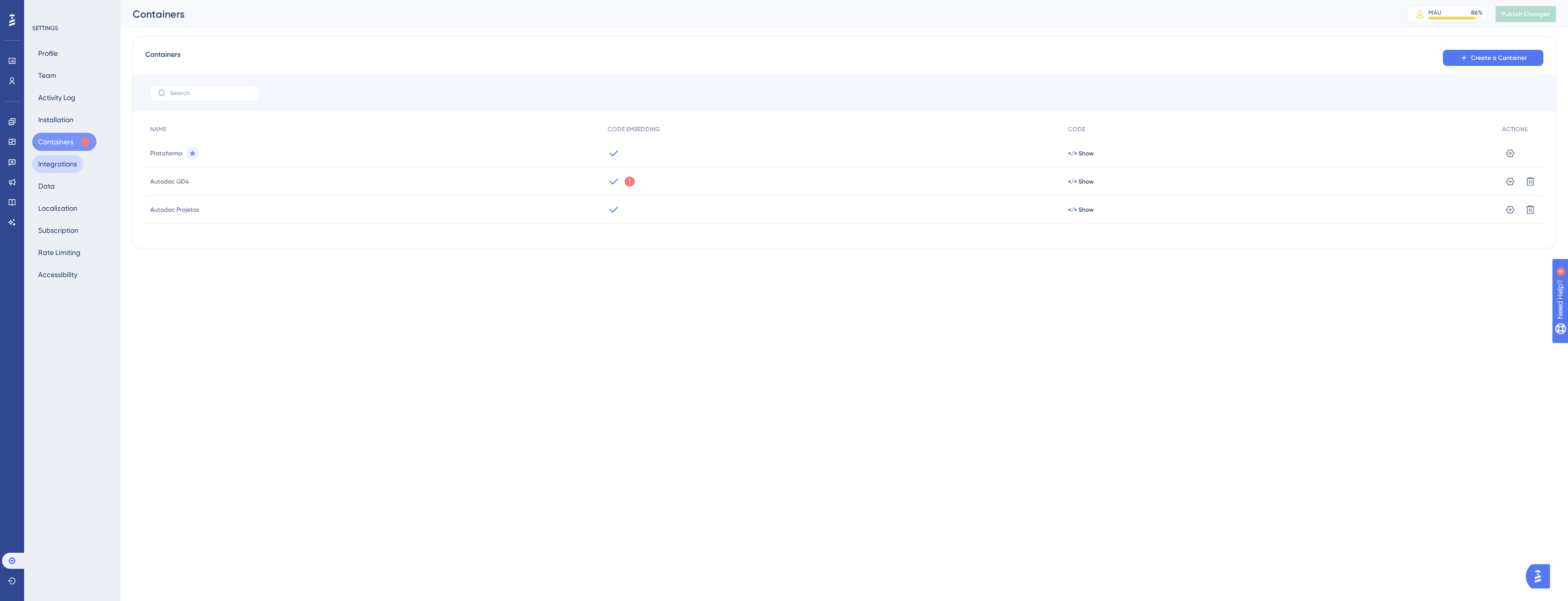
click at [59, 161] on button "Integrations" at bounding box center [57, 164] width 51 height 18
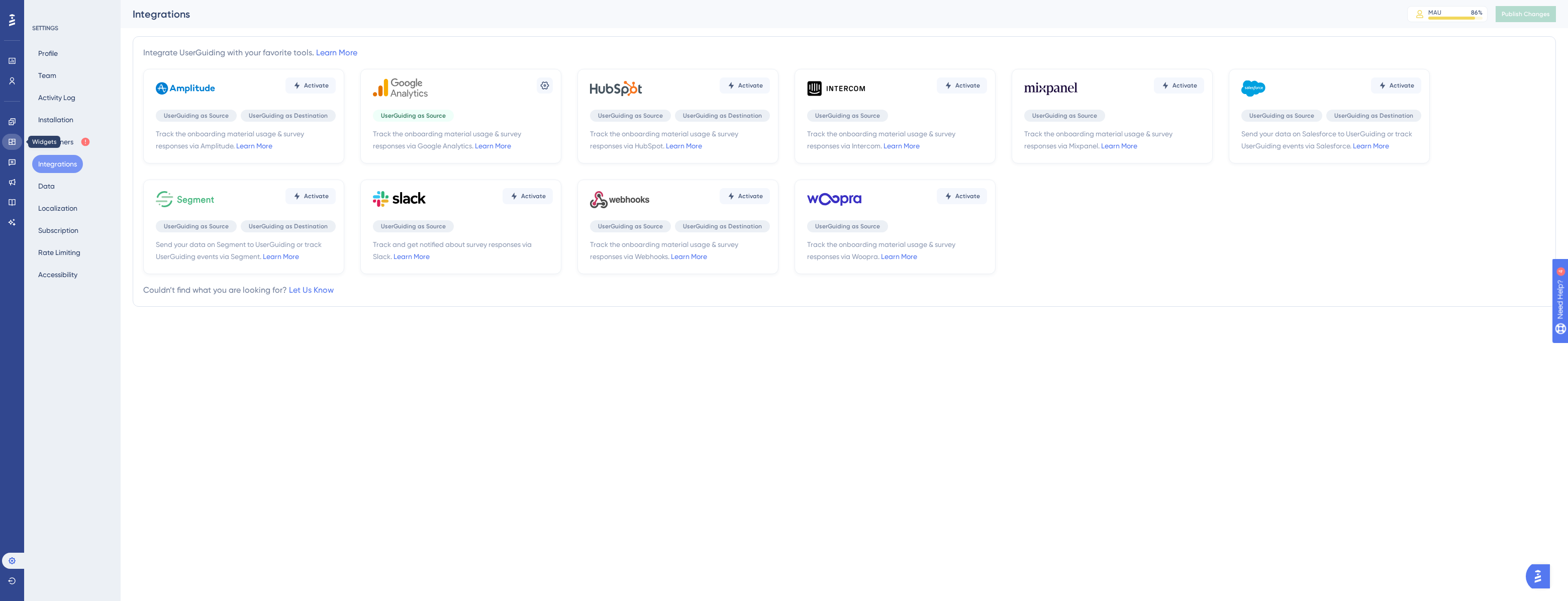
click at [16, 143] on link at bounding box center [12, 142] width 20 height 16
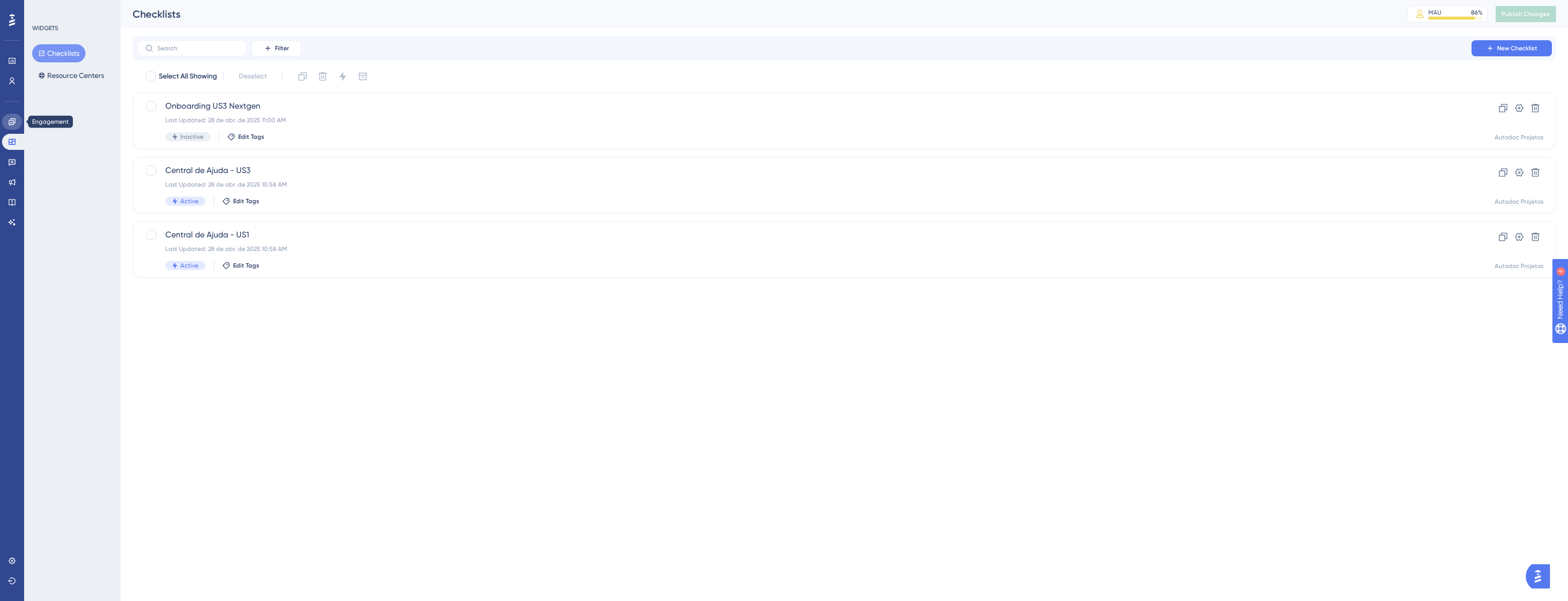
click at [19, 124] on link at bounding box center [12, 122] width 20 height 16
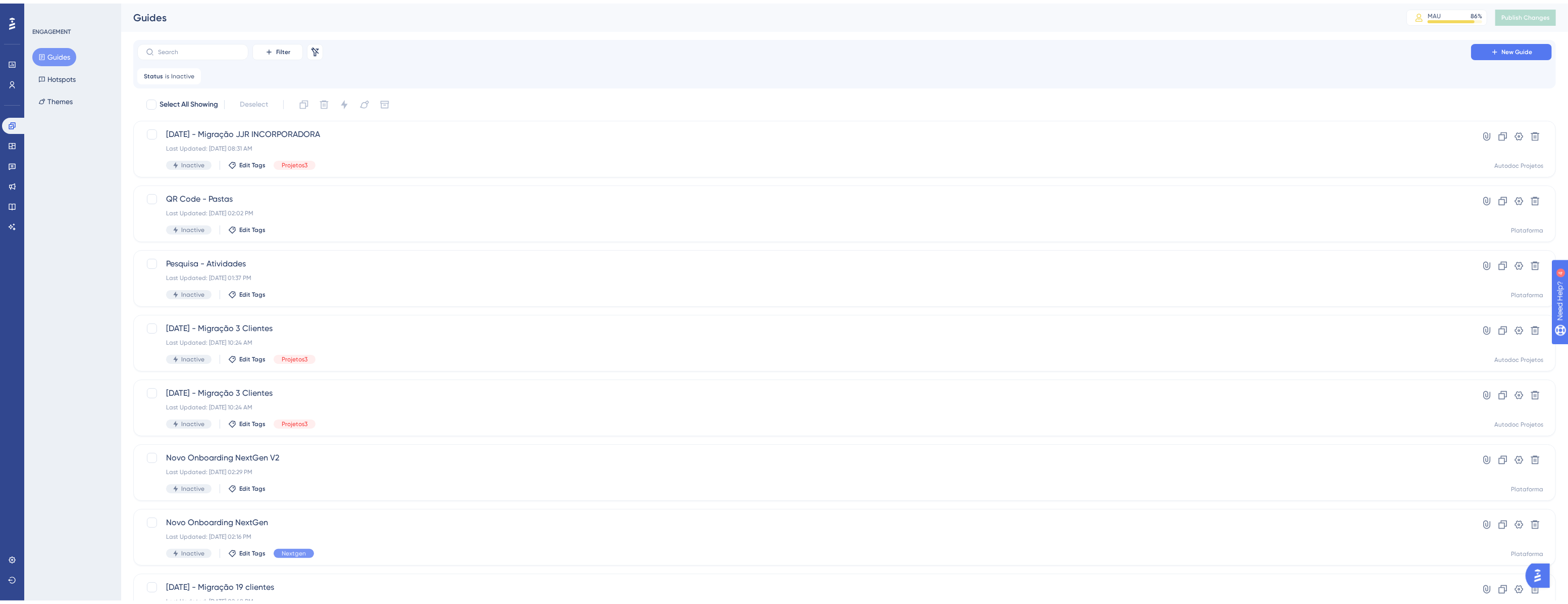
scroll to position [204, 0]
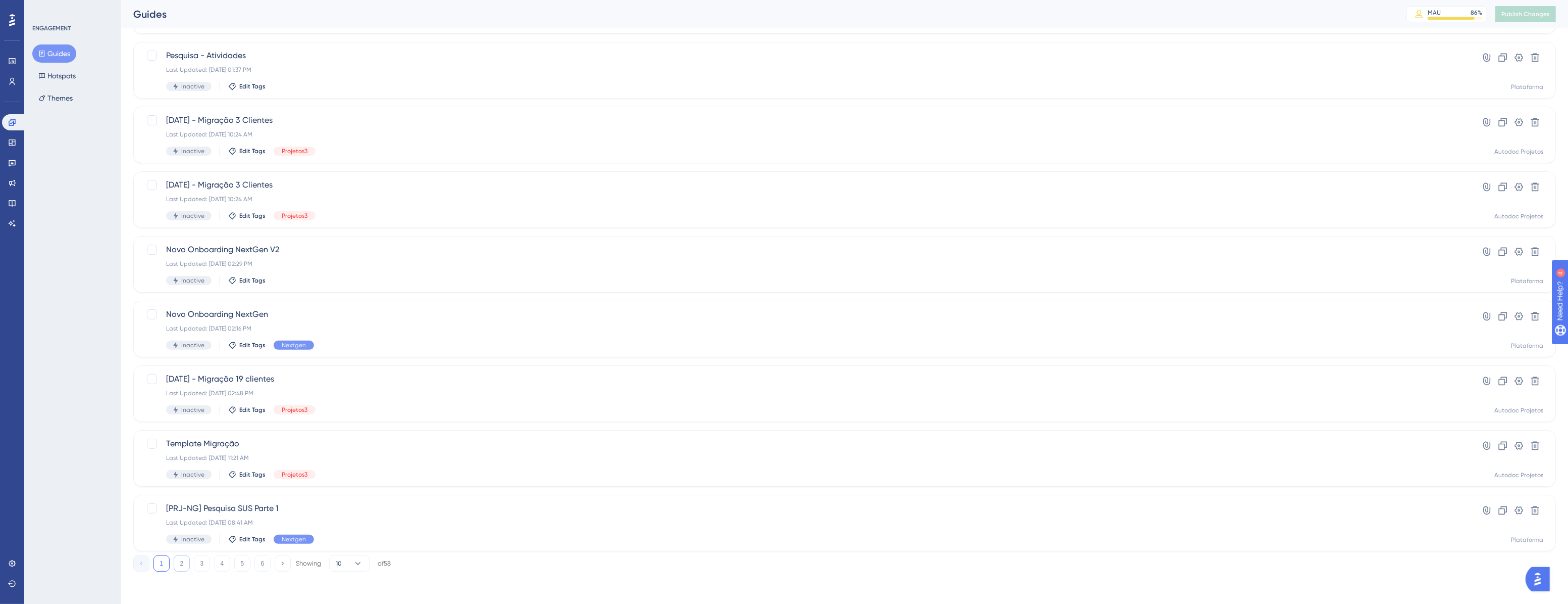
click at [182, 430] on button "2" at bounding box center [182, 563] width 16 height 16
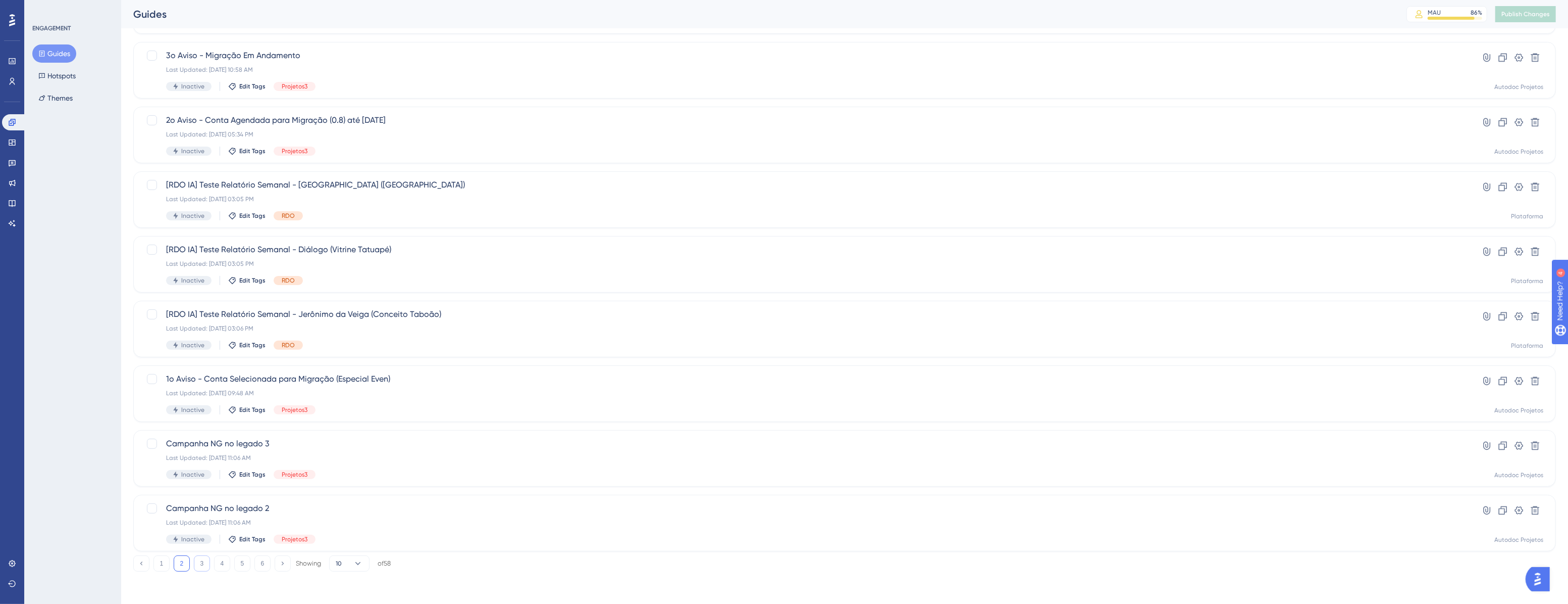
click at [204, 430] on button "3" at bounding box center [202, 563] width 16 height 16
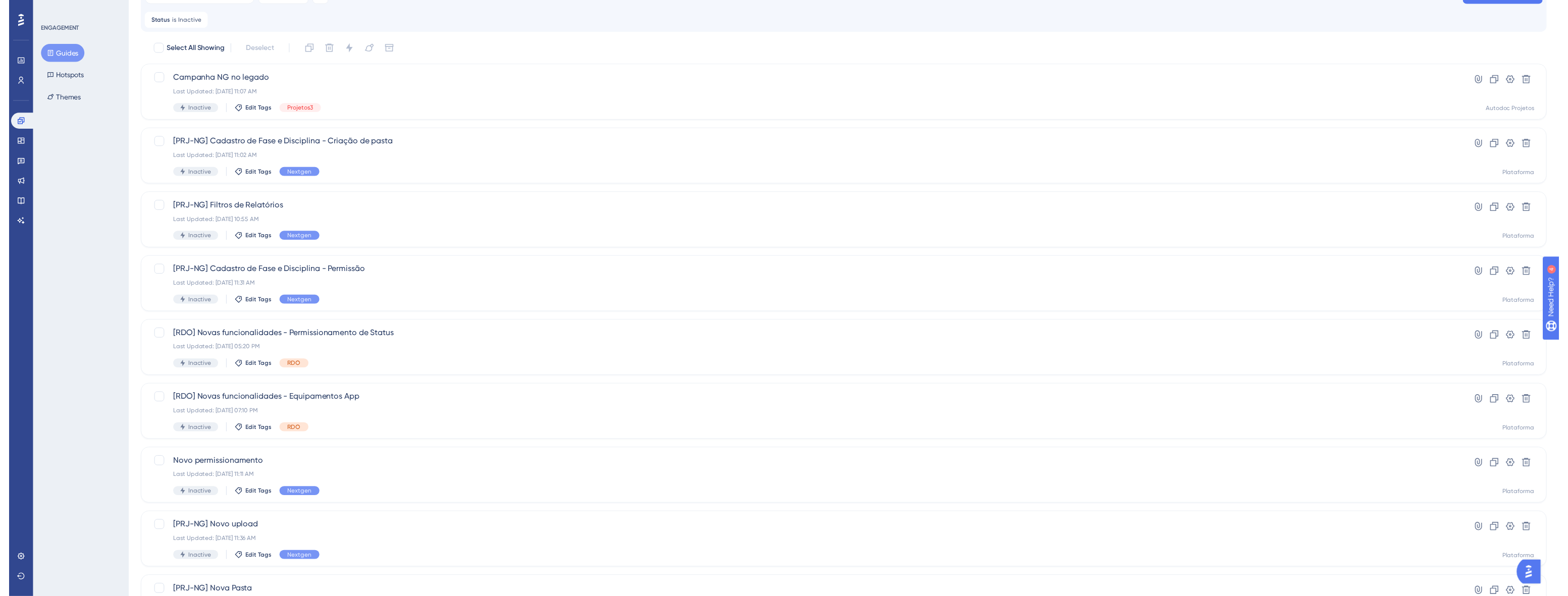
scroll to position [0, 0]
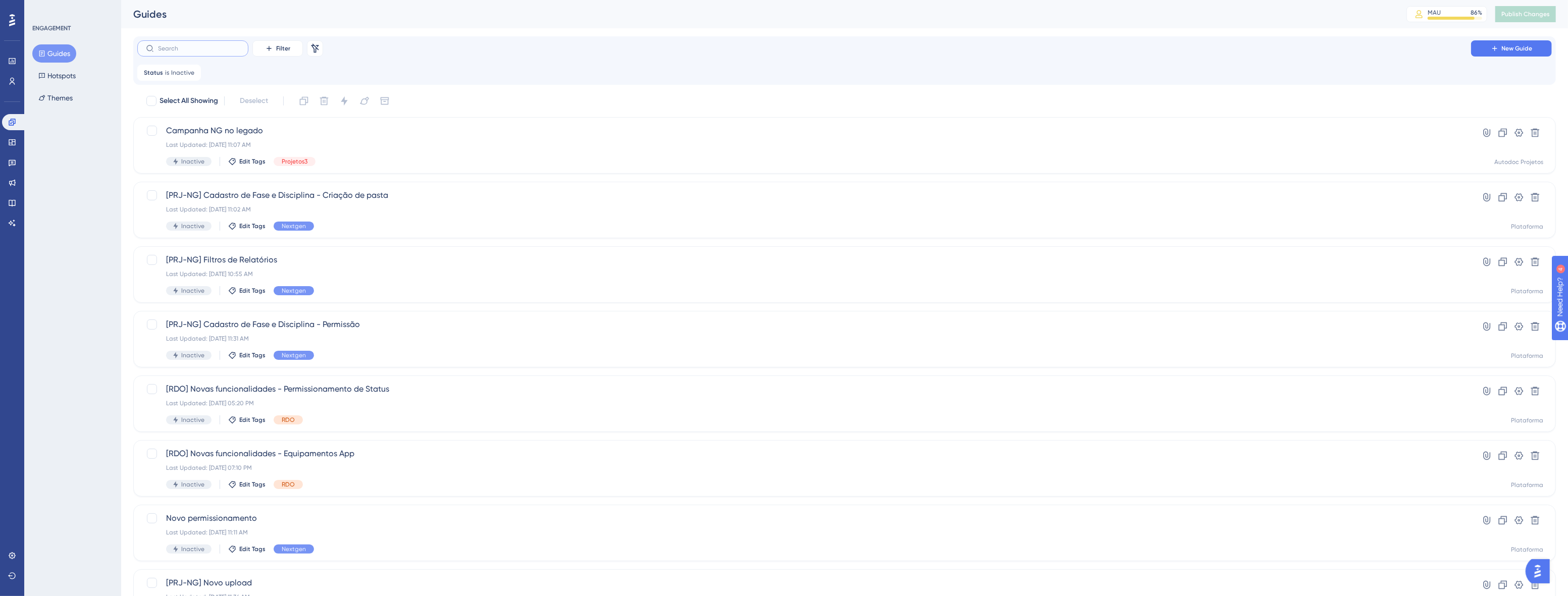
click at [230, 49] on input "text" at bounding box center [199, 48] width 82 height 7
click at [179, 72] on span "Inactive" at bounding box center [183, 72] width 23 height 8
click at [177, 115] on button "Inactive" at bounding box center [202, 121] width 111 height 20
click at [192, 152] on div "Active Active" at bounding box center [202, 152] width 82 height 20
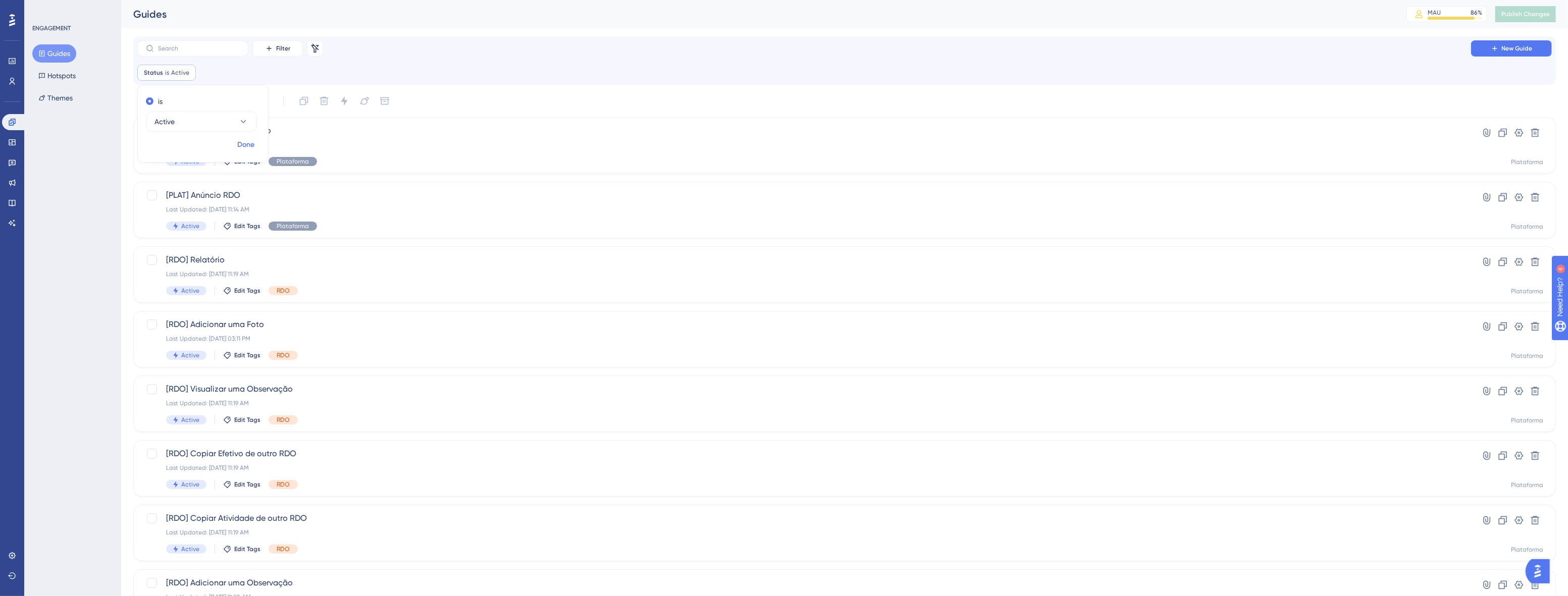
click at [245, 141] on span "Done" at bounding box center [246, 145] width 17 height 12
drag, startPoint x: 328, startPoint y: 141, endPoint x: 431, endPoint y: 65, distance: 128.0
click at [431, 65] on div "Filter Remove Filters New Guide Status is Active Active Remove Select All Showi…" at bounding box center [845, 405] width 1423 height 739
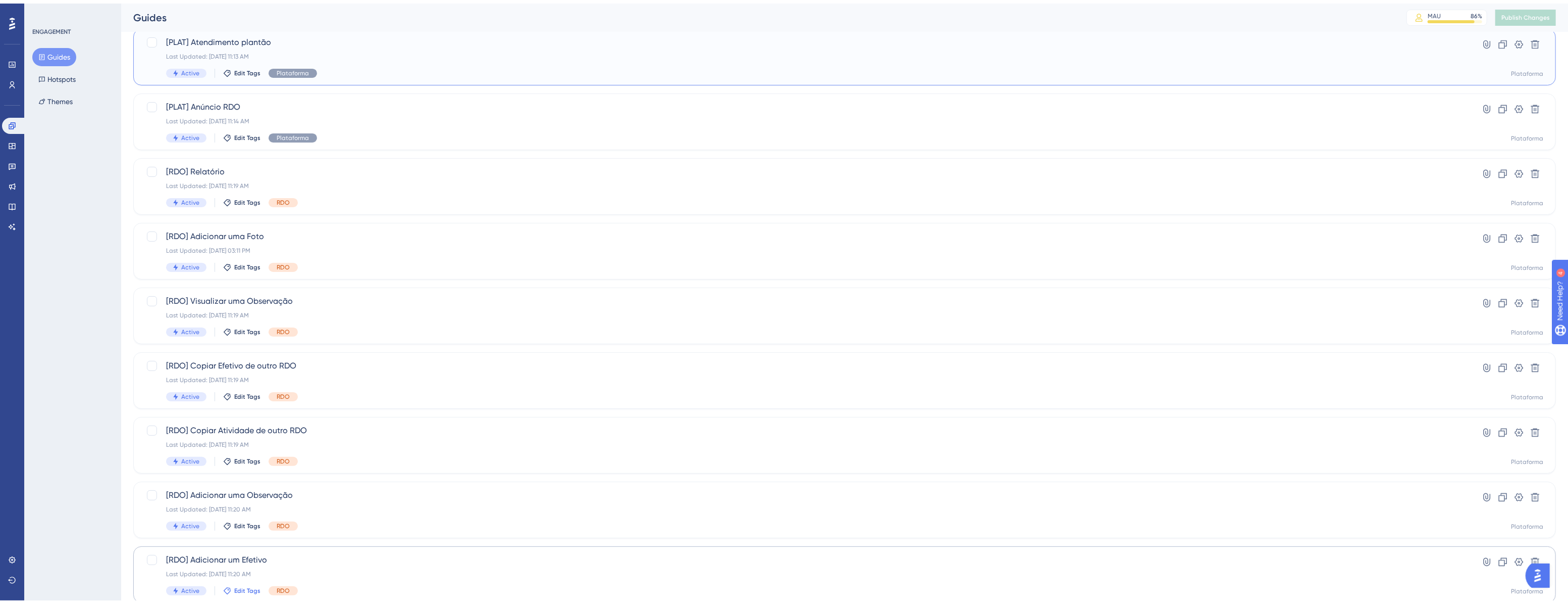
scroll to position [204, 0]
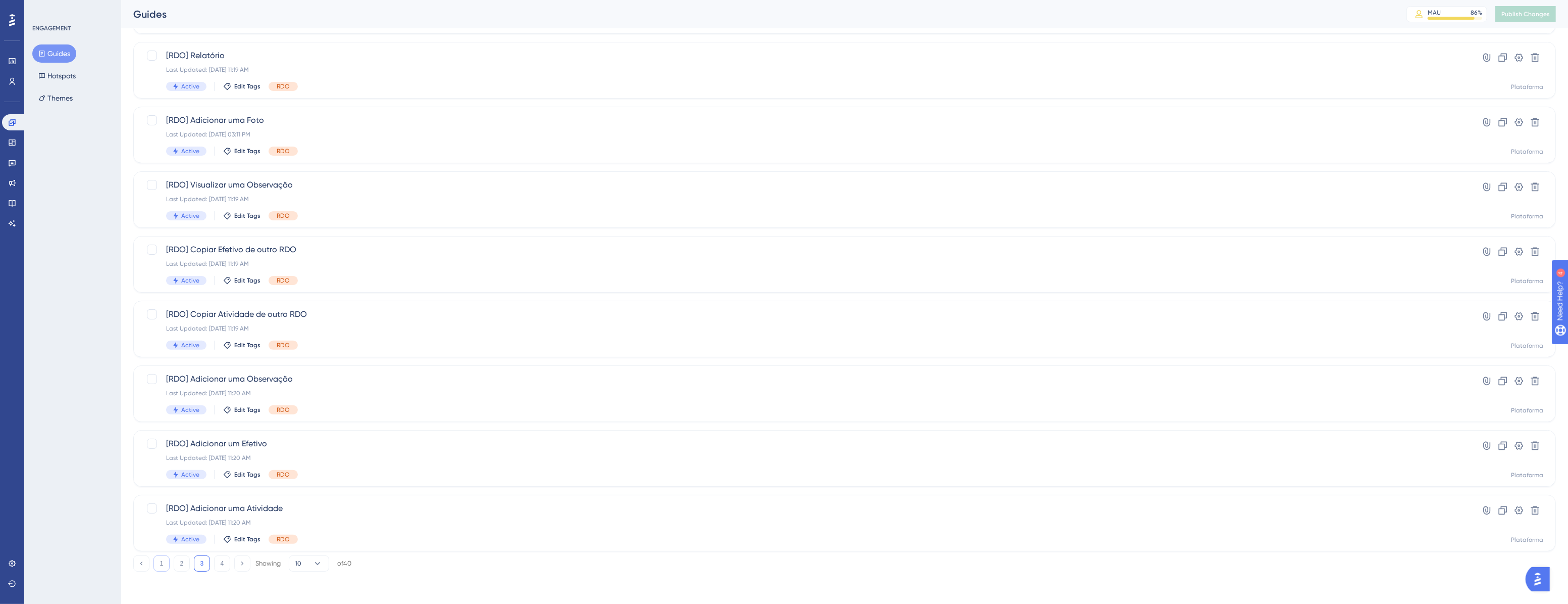
click at [161, 430] on button "1" at bounding box center [161, 563] width 16 height 16
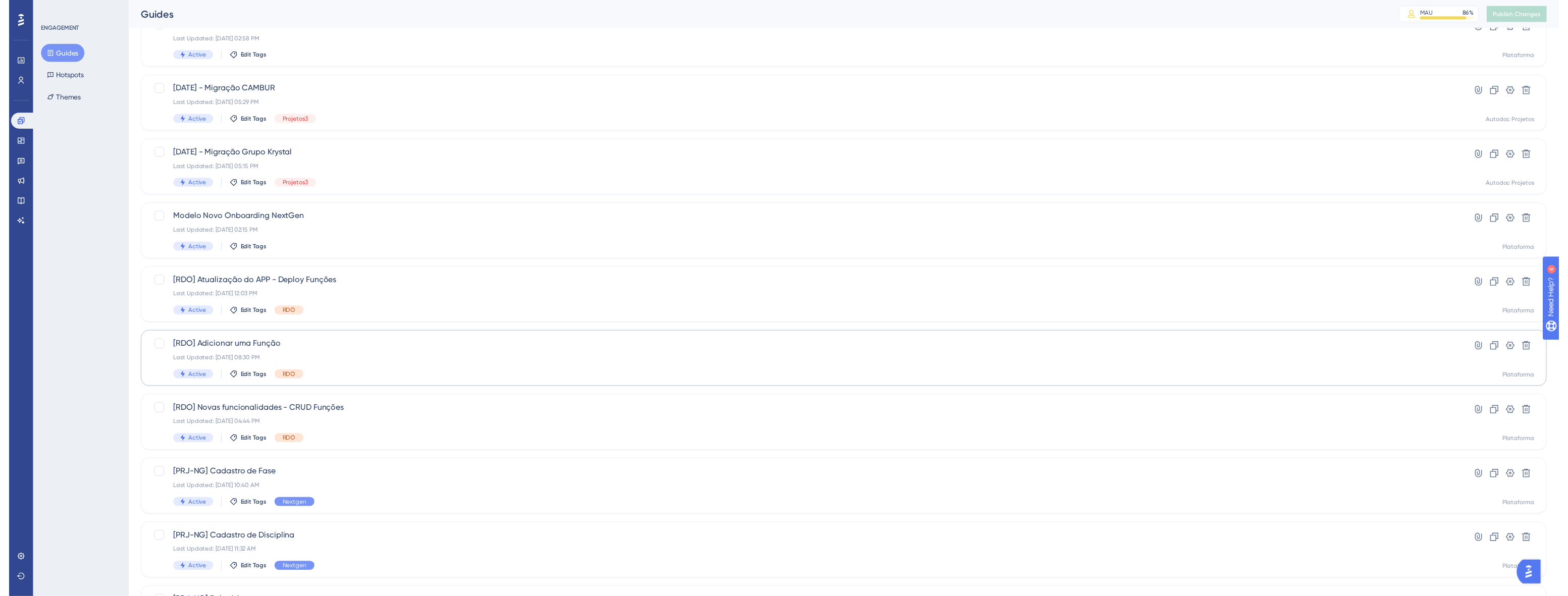
scroll to position [0, 0]
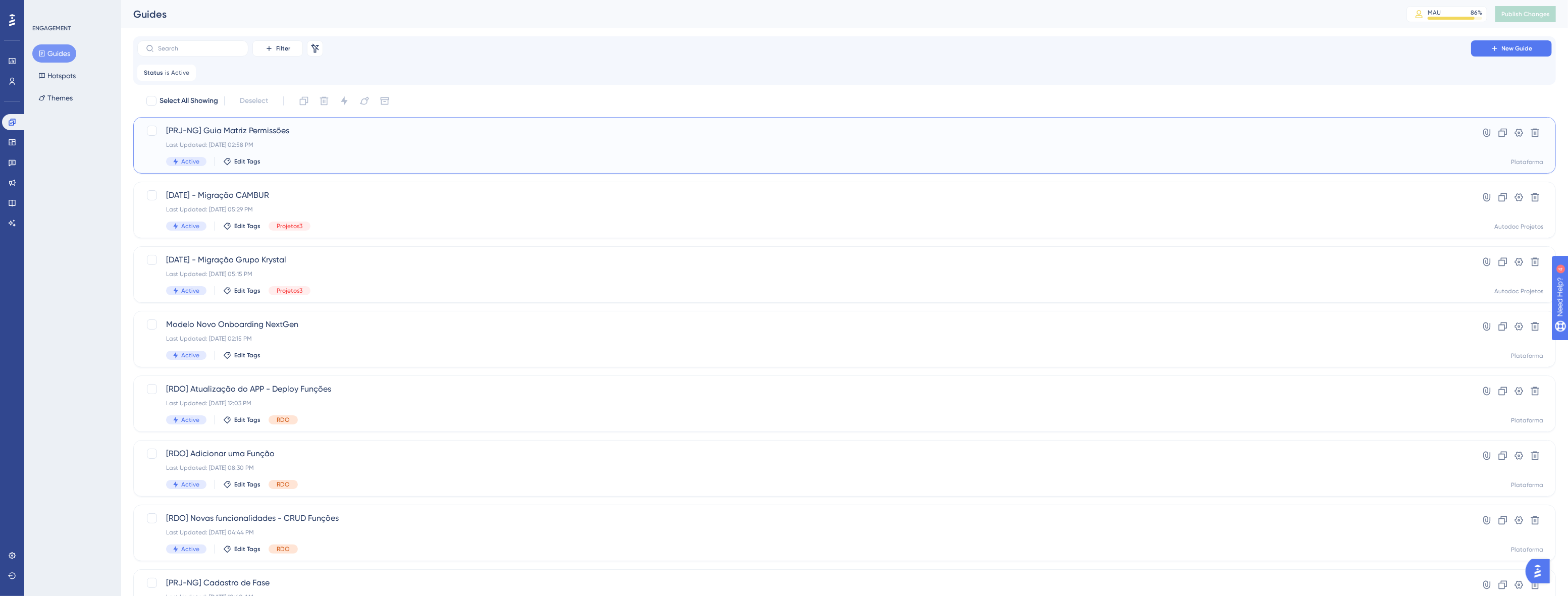
click at [317, 164] on div "Active Edit Tags" at bounding box center [804, 161] width 1276 height 9
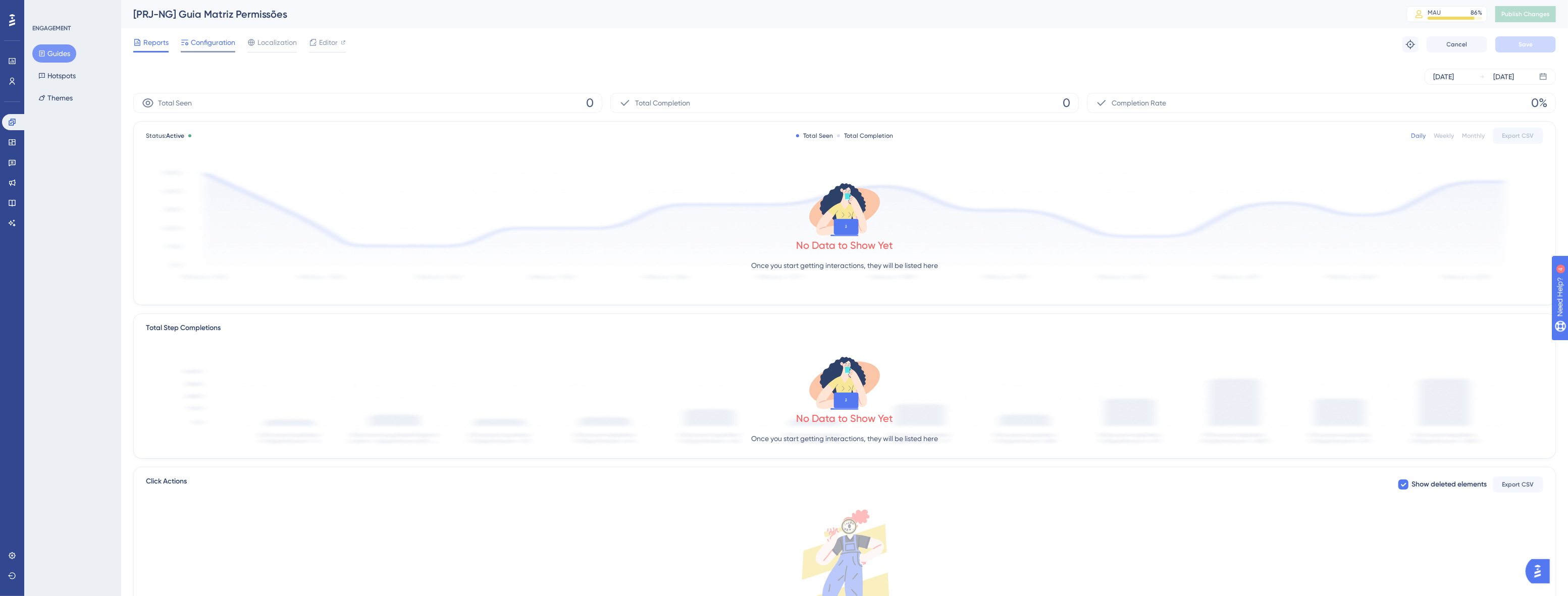
click at [221, 44] on span "Configuration" at bounding box center [213, 42] width 45 height 12
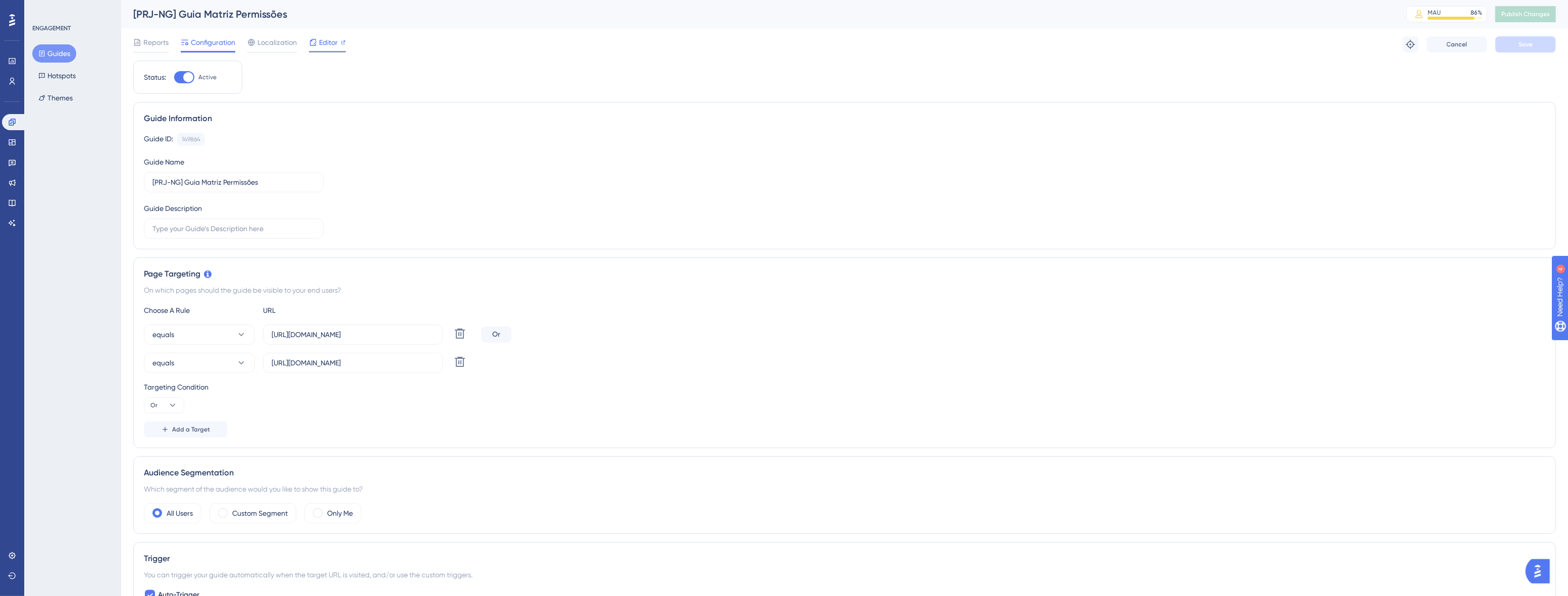
click at [322, 43] on span "Editor" at bounding box center [328, 42] width 19 height 12
click at [869, 17] on span "Publish Changes" at bounding box center [1525, 14] width 48 height 8
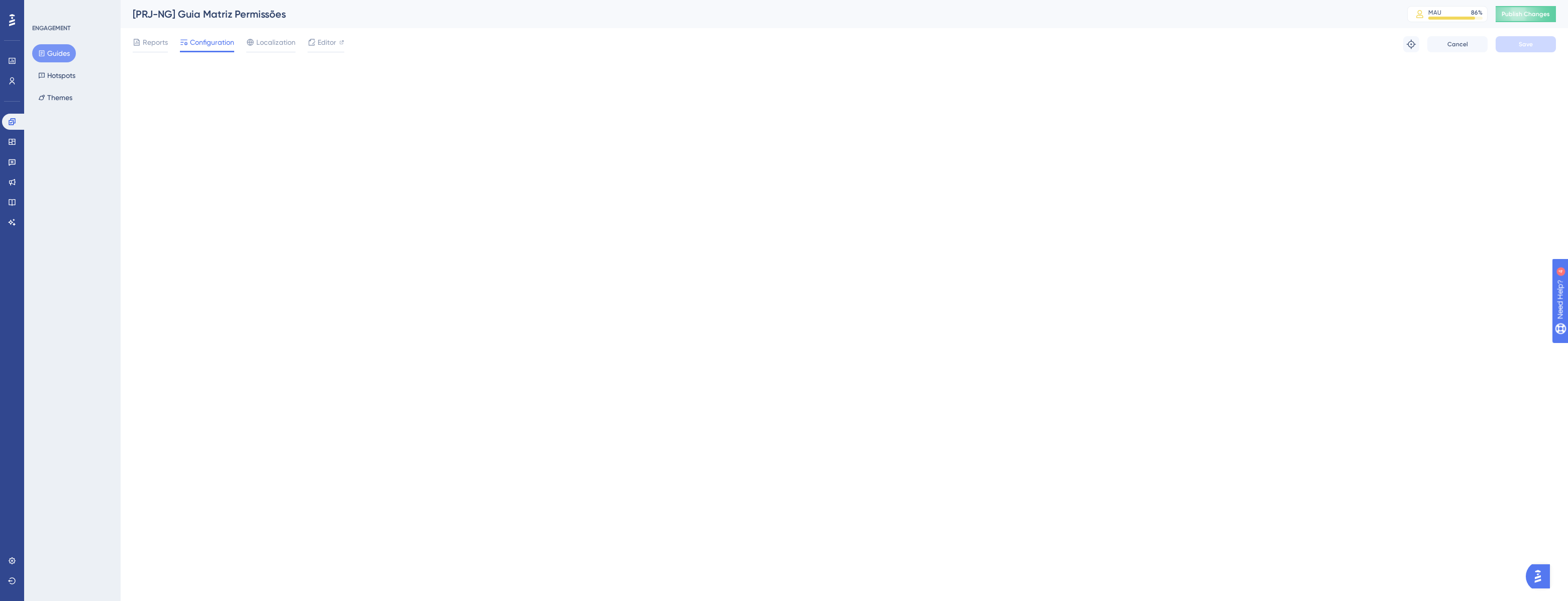
click at [865, 22] on div "[PRJ-NG] Guia Matriz Permissões MAU 86 % Click to see add-on and upgrade option…" at bounding box center [844, 14] width 1447 height 28
click at [865, 16] on span "Publish Changes" at bounding box center [1525, 14] width 48 height 8
